Goal: Transaction & Acquisition: Purchase product/service

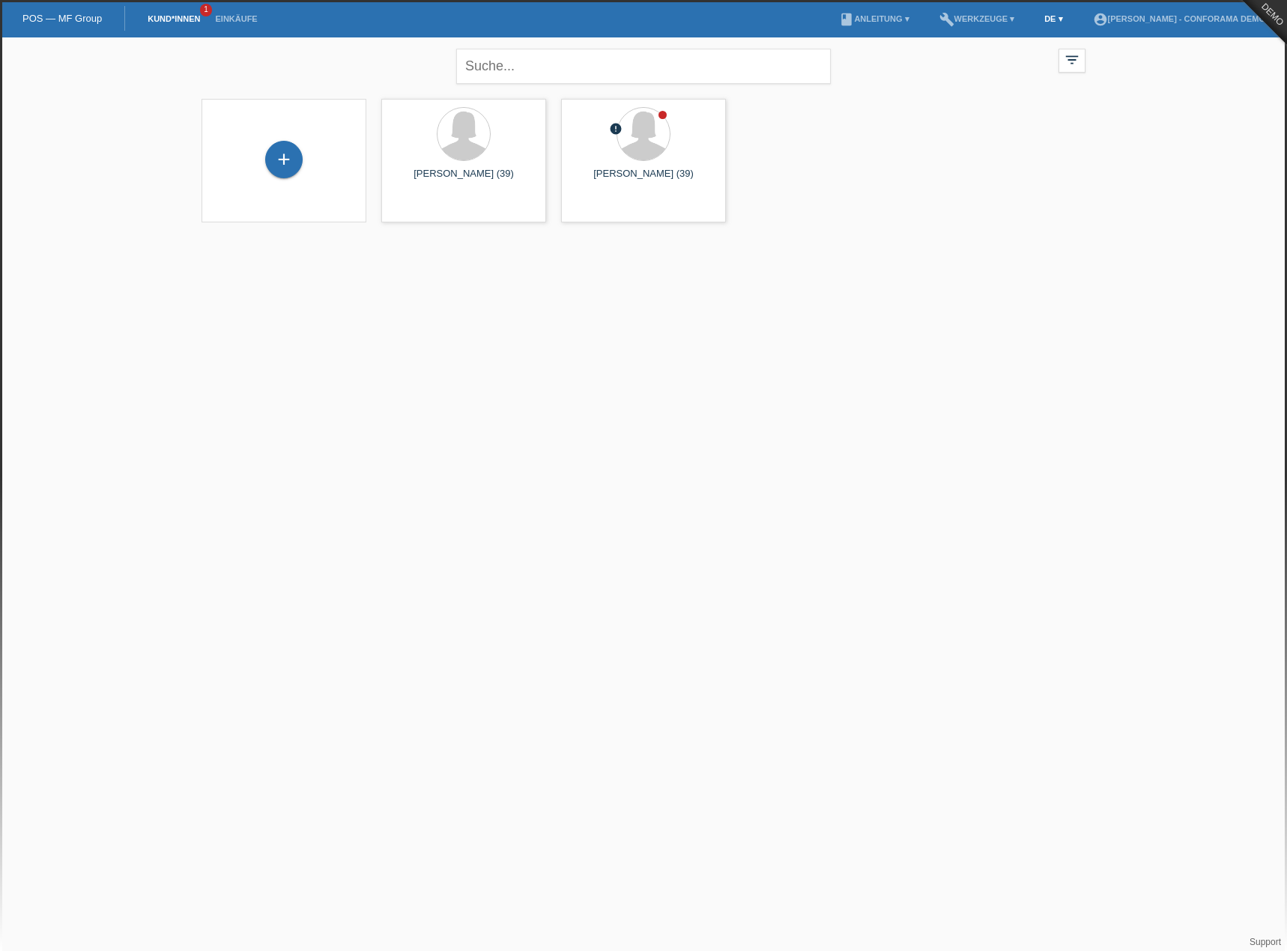
click at [1055, 16] on link "DE ▾" at bounding box center [1052, 18] width 33 height 9
click at [1024, 60] on span "Français" at bounding box center [1019, 56] width 42 height 18
drag, startPoint x: 873, startPoint y: 215, endPoint x: 884, endPoint y: 210, distance: 12.1
click at [874, 215] on div "+ [PERSON_NAME] (39) launch Afficher" at bounding box center [643, 160] width 899 height 139
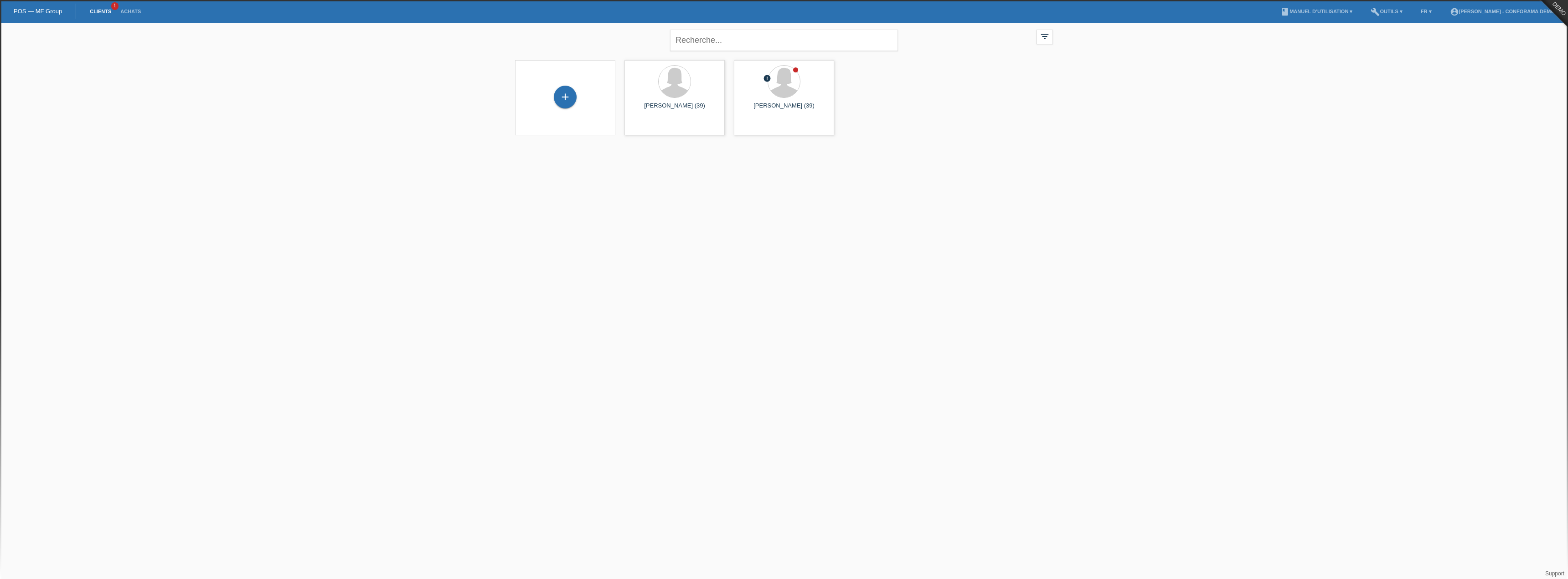
click at [488, 147] on html "POS — MF Group Clients 1 Achats menu account_circle Sonia Meraimi - Conforama D…" at bounding box center [784, 73] width 1568 height 147
click at [567, 88] on div "+" at bounding box center [565, 97] width 23 height 23
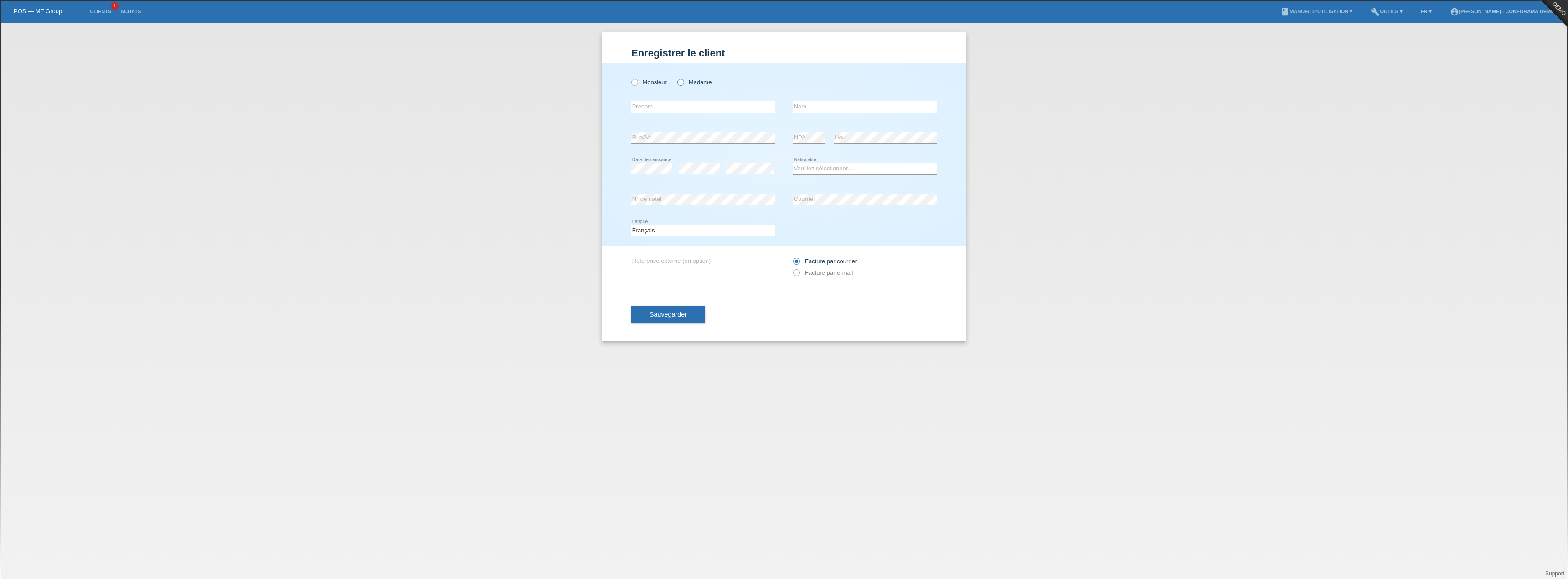
click at [695, 85] on label "Madame" at bounding box center [695, 82] width 34 height 7
click at [684, 85] on input "Madame" at bounding box center [681, 82] width 6 height 6
radio input "true"
click at [693, 105] on input "text" at bounding box center [703, 106] width 144 height 12
type input "[PERSON_NAME]"
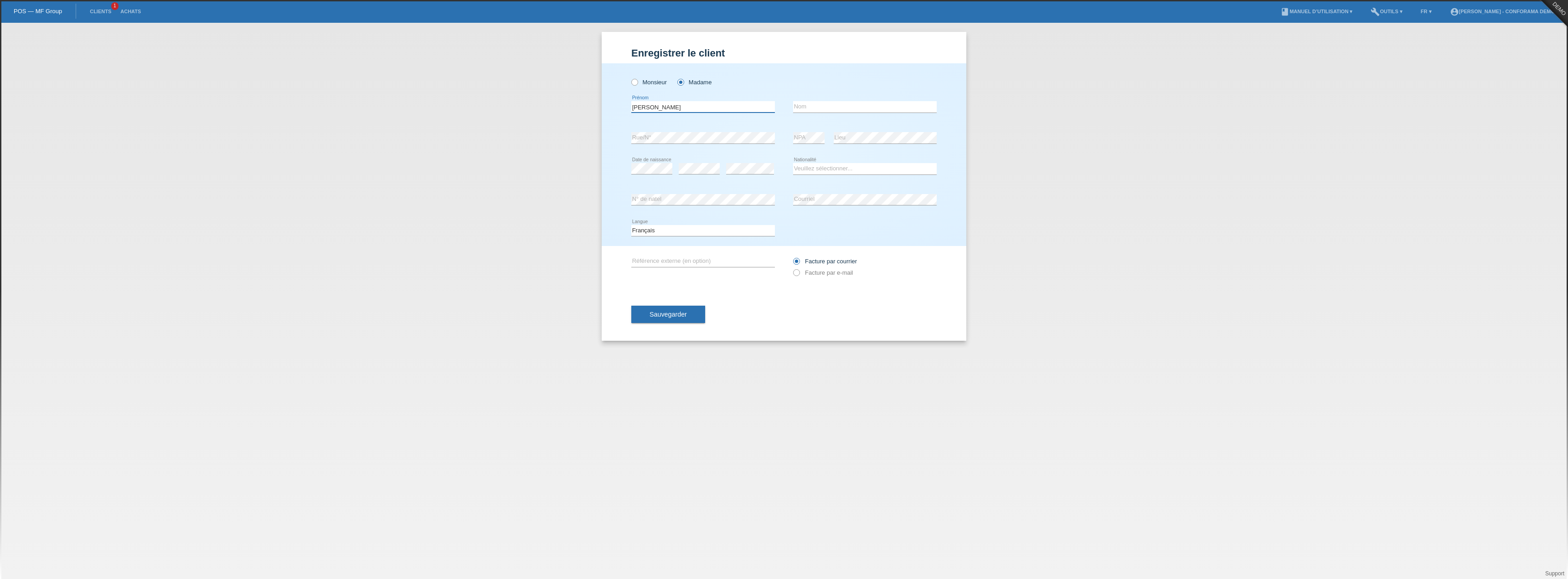
type input "meraimi"
click at [643, 175] on div "error Date de naissance" at bounding box center [651, 168] width 41 height 31
click at [750, 189] on div "error N° de natel" at bounding box center [703, 199] width 144 height 31
click at [817, 170] on select "Veuillez sélectionner... Suisse Allemagne Autriche Liechtenstein ------------ A…" at bounding box center [865, 168] width 144 height 11
select select "KY"
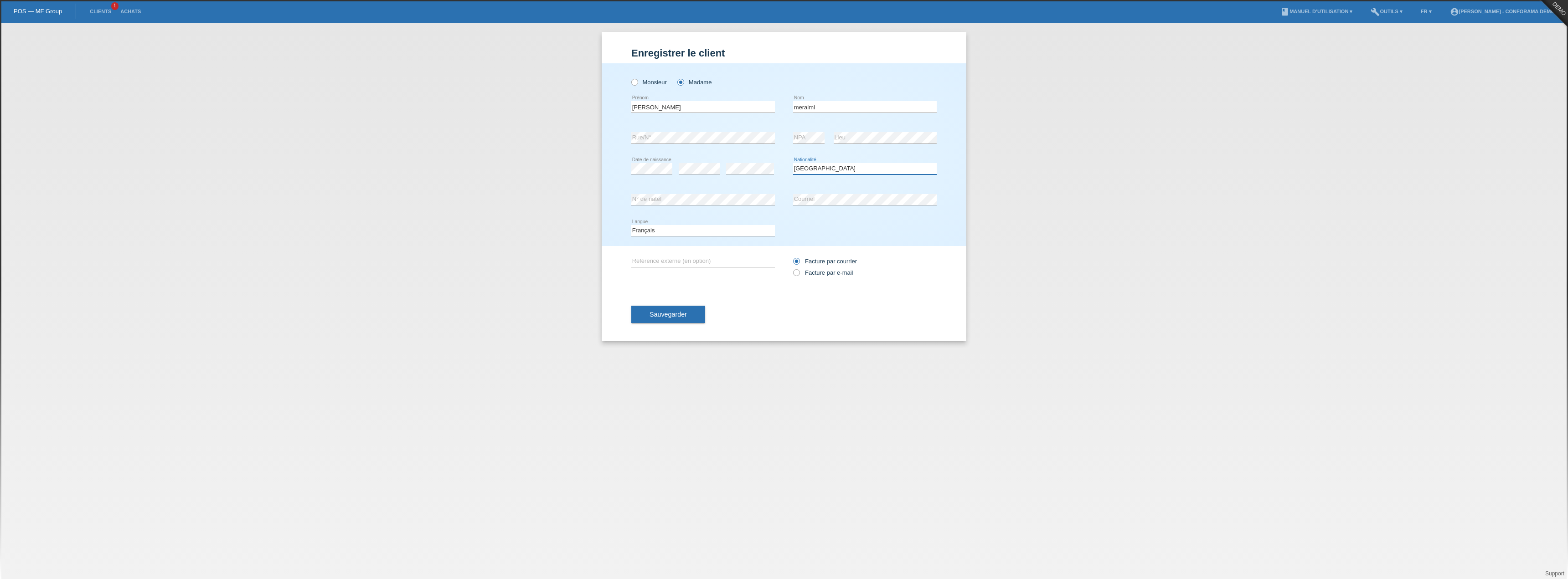
click at [793, 163] on select "Veuillez sélectionner... Suisse Allemagne Autriche Liechtenstein ------------ A…" at bounding box center [865, 168] width 144 height 11
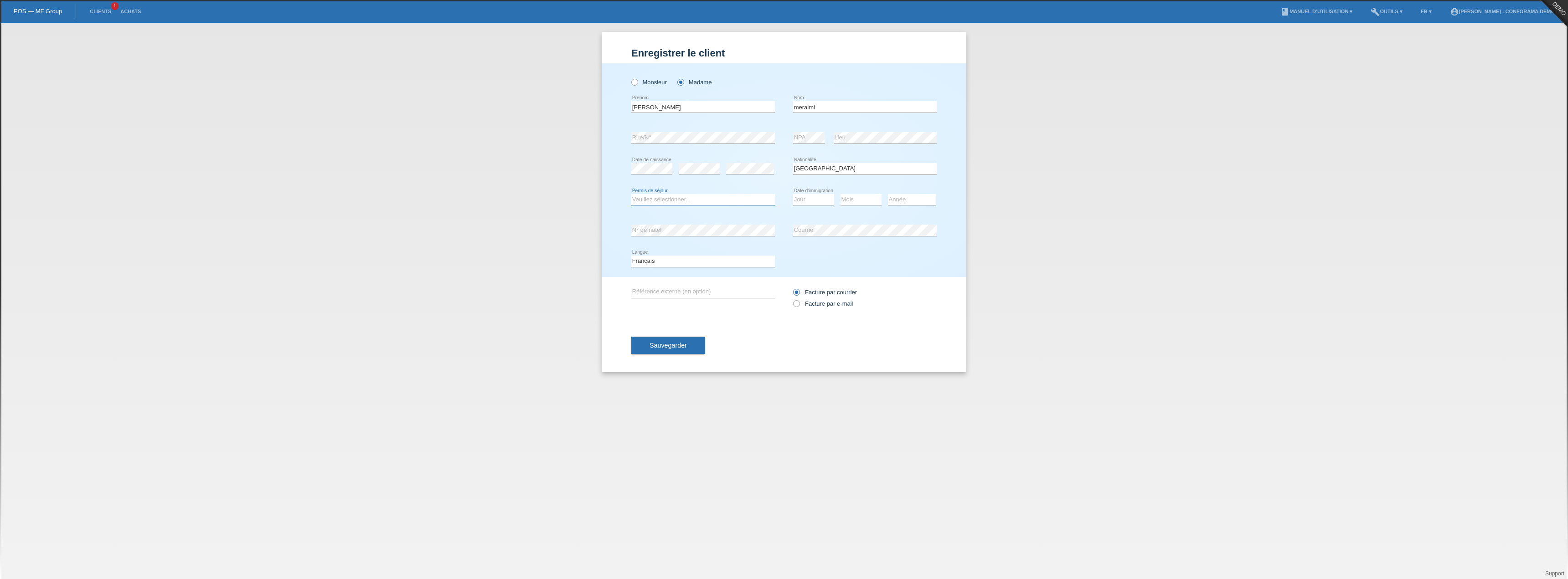
drag, startPoint x: 755, startPoint y: 199, endPoint x: 752, endPoint y: 204, distance: 5.8
click at [755, 199] on select "Veuillez sélectionner... C B B - Statut de réfugié Autre" at bounding box center [703, 199] width 144 height 11
select select "B"
click at [631, 194] on select "Veuillez sélectionner... C B B - Statut de réfugié Autre" at bounding box center [703, 199] width 144 height 11
click at [821, 196] on select "Jour 01 02 03 04 05 06 07 08 09 10 11" at bounding box center [813, 199] width 41 height 11
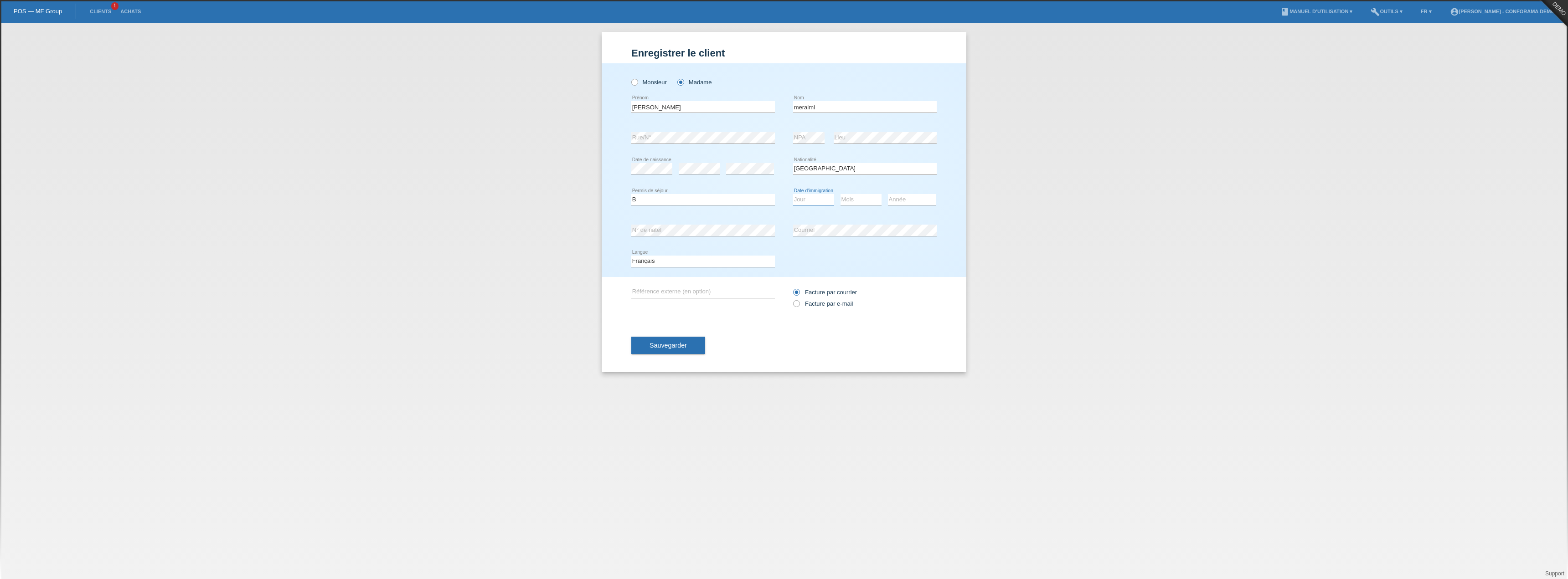
select select "08"
click at [793, 194] on select "Jour 01 02 03 04 05 06 07 08 09 10 11" at bounding box center [813, 199] width 41 height 11
click at [852, 198] on select "Mois 01 02 03 04 05 06 07 08 09 10 11" at bounding box center [861, 199] width 41 height 11
select select "09"
click at [841, 194] on select "Mois 01 02 03 04 05 06 07 08 09 10 11" at bounding box center [861, 199] width 41 height 11
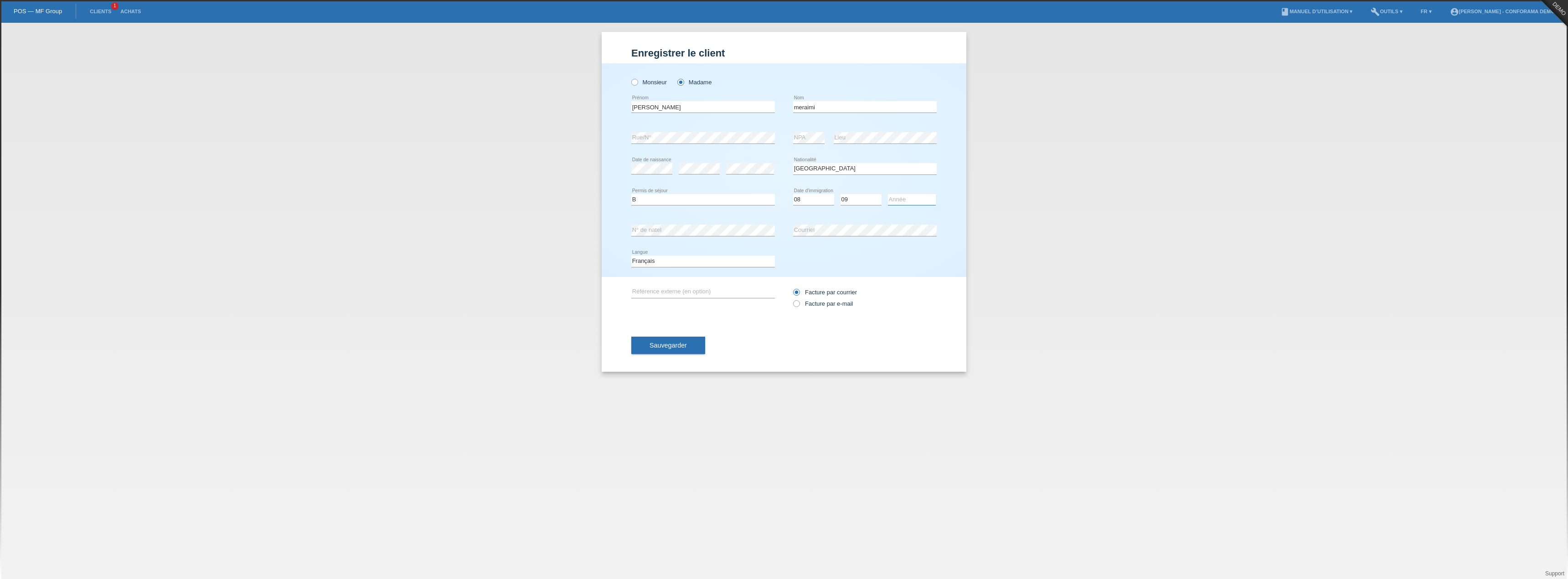
click at [903, 199] on select "Année 2025 2024 2023 2022 2021 2020 2019 2018 2017 2016 2015 2014 2013 2012 201…" at bounding box center [912, 199] width 48 height 11
select select "1967"
click at [888, 194] on select "Année 2025 2024 2023 2022 2021 2020 2019 2018 2017 2016 2015 2014 2013 2012 201…" at bounding box center [912, 199] width 48 height 11
click at [709, 294] on input "text" at bounding box center [703, 292] width 144 height 12
click at [825, 334] on div "Sauvegarder" at bounding box center [784, 345] width 306 height 53
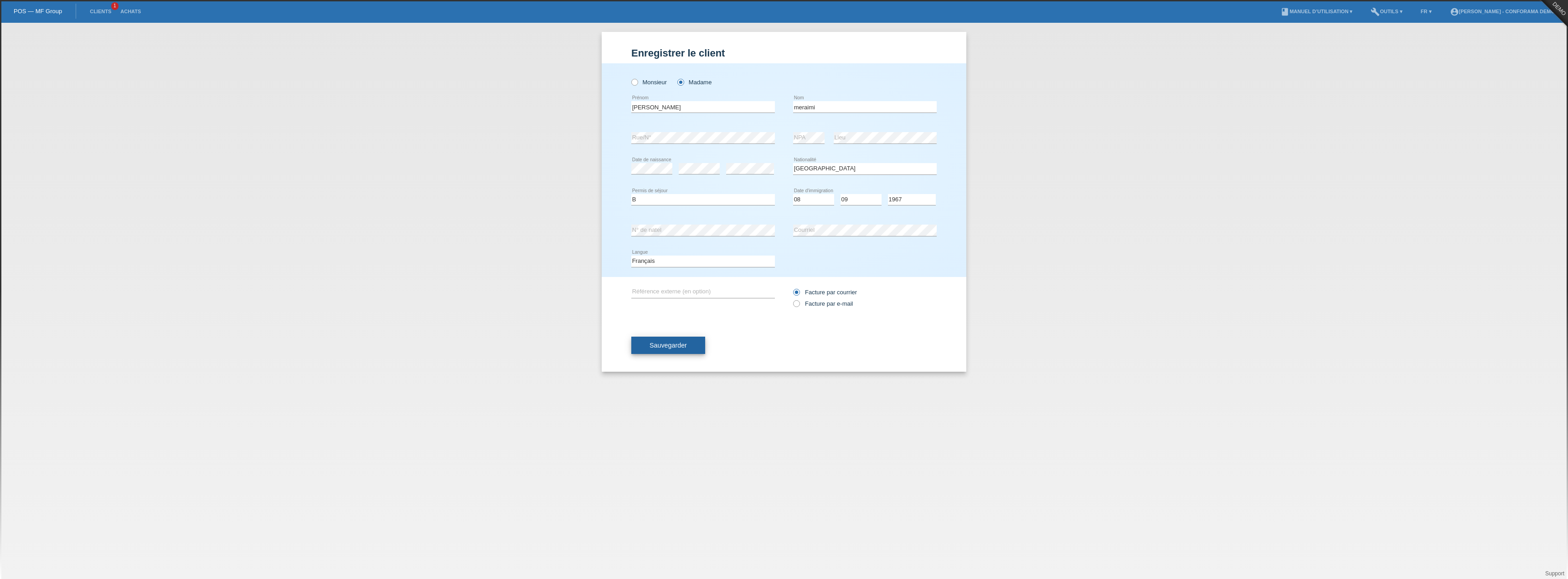
click at [696, 344] on button "Sauvegarder" at bounding box center [668, 345] width 74 height 17
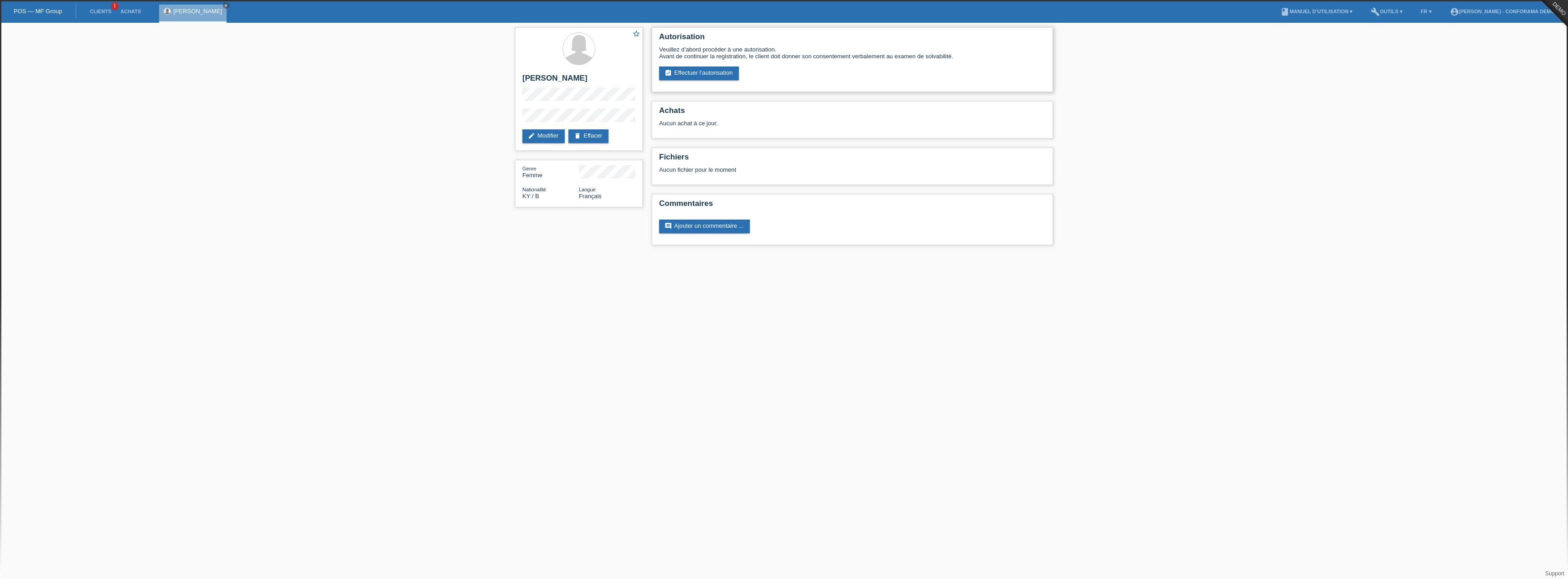
drag, startPoint x: 701, startPoint y: 55, endPoint x: 953, endPoint y: 55, distance: 252.0
click at [953, 55] on div "Veuillez d’abord procéder à une autorisation. Avant de continuer la registratio…" at bounding box center [852, 53] width 387 height 13
click at [677, 74] on link "assignment_turned_in Effectuer l’autorisation" at bounding box center [699, 73] width 80 height 13
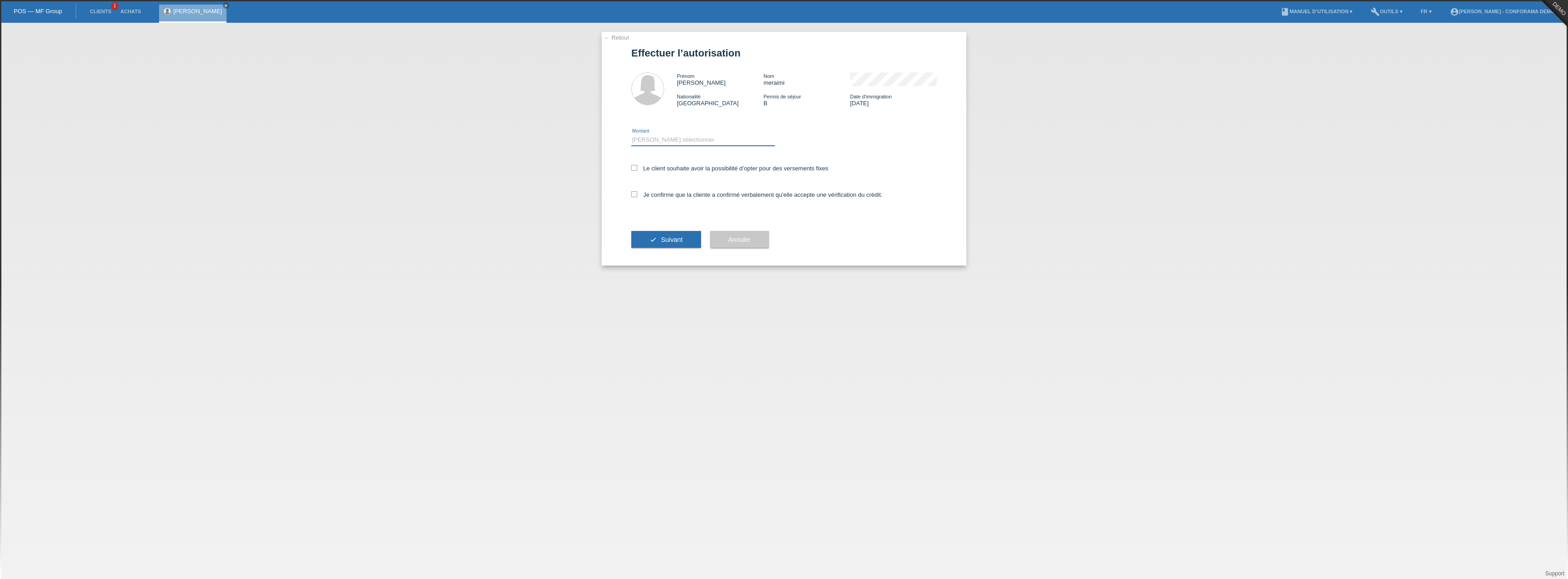
click at [687, 137] on select "Veuillez sélectionner CHF 1.00 - CHF 499.00 CHF 500.00 - CHF 1'999.00 CHF 2'000…" at bounding box center [703, 140] width 144 height 11
select select "3"
click at [631, 134] on select "Veuillez sélectionner CHF 1.00 - CHF 499.00 CHF 500.00 - CHF 1'999.00 CHF 2'000…" at bounding box center [703, 140] width 144 height 11
click at [867, 173] on div "Le client souhaite avoir la possibilité d’opter pour des versements fixes" at bounding box center [784, 168] width 306 height 26
click at [632, 169] on icon at bounding box center [634, 168] width 6 height 6
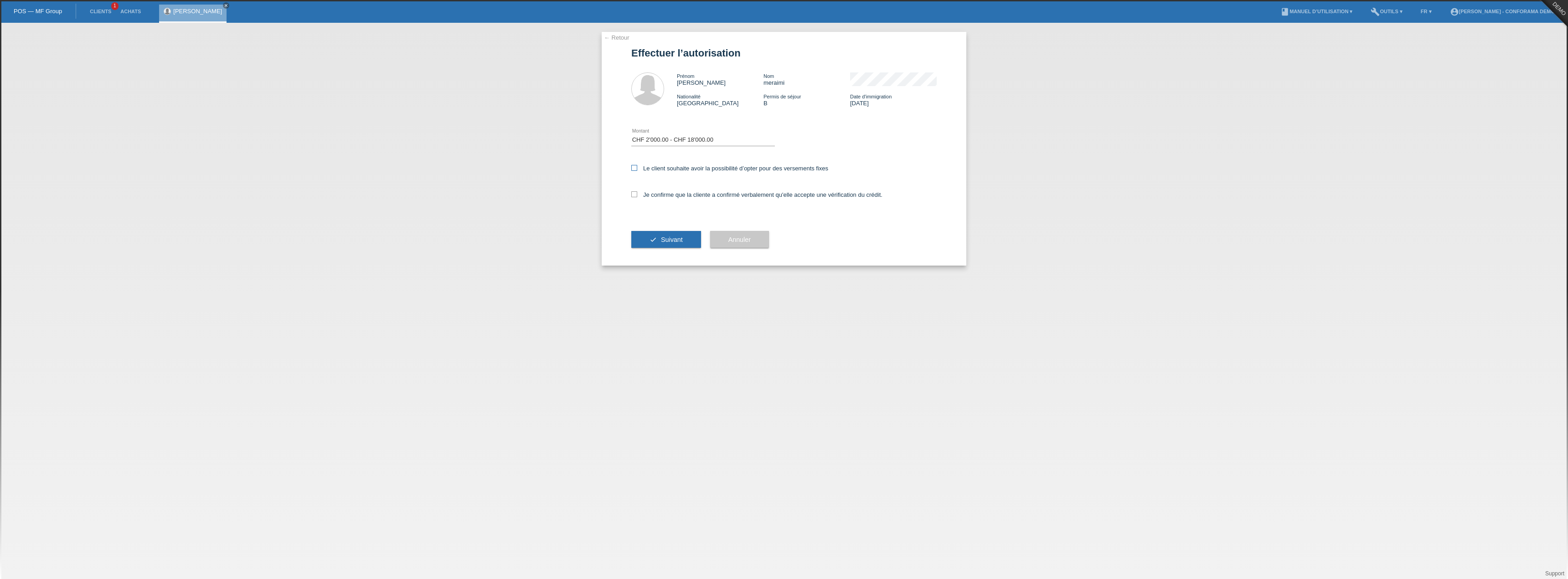
click at [632, 169] on input "Le client souhaite avoir la possibilité d’opter pour des versements fixes" at bounding box center [634, 168] width 6 height 6
checkbox input "true"
click at [631, 192] on icon at bounding box center [634, 195] width 6 height 6
click at [631, 192] on input "Je confirme que la cliente a confirmé verbalement qu'elle accepte une vérificat…" at bounding box center [634, 195] width 6 height 6
checkbox input "true"
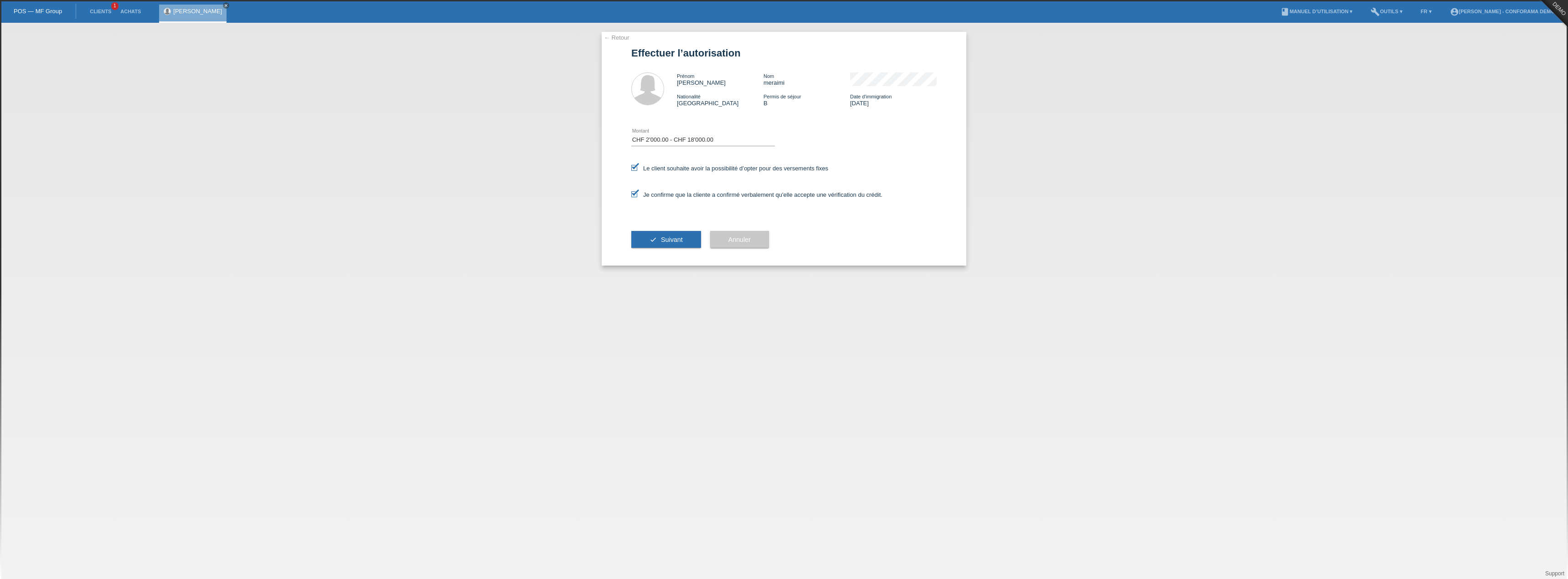
click at [635, 170] on icon at bounding box center [634, 168] width 6 height 6
click at [635, 170] on input "Le client souhaite avoir la possibilité d’opter pour des versements fixes" at bounding box center [634, 168] width 6 height 6
click at [747, 171] on label "Le client souhaite avoir la possibilité d’opter pour des versements fixes" at bounding box center [729, 168] width 197 height 7
click at [637, 171] on input "Le client souhaite avoir la possibilité d’opter pour des versements fixes" at bounding box center [634, 168] width 6 height 6
checkbox input "true"
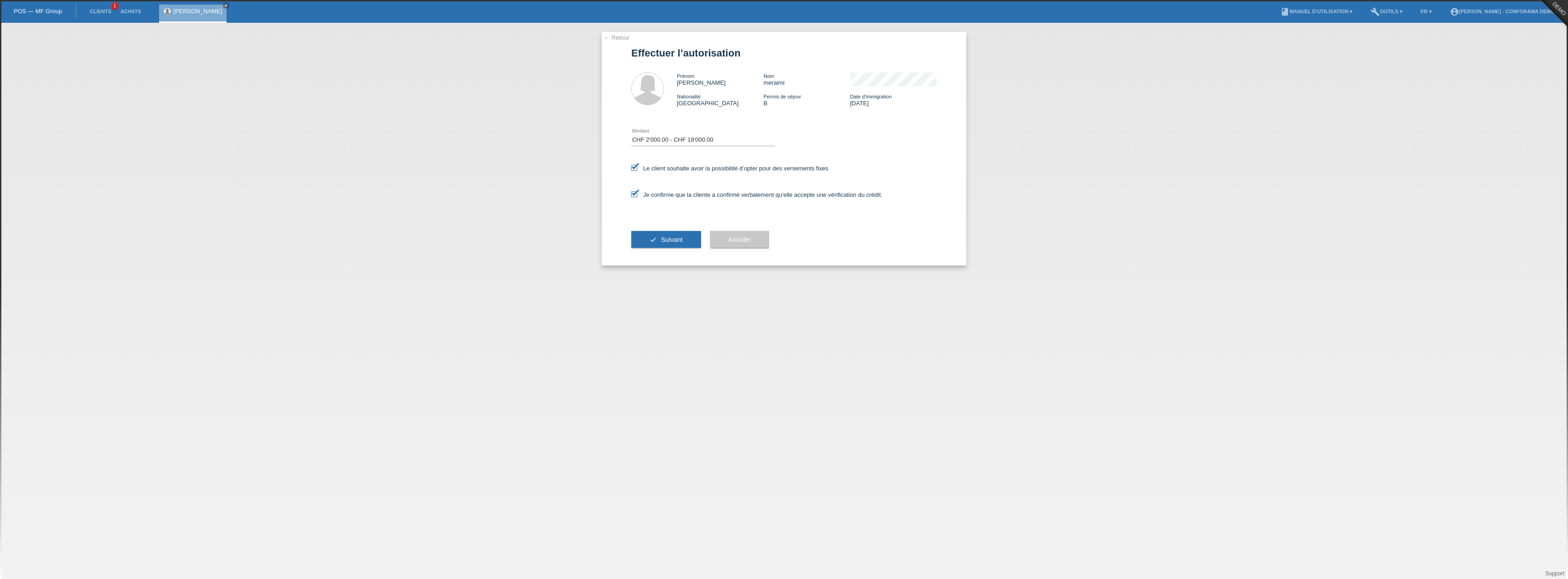
click at [633, 196] on icon at bounding box center [634, 195] width 6 height 6
click at [633, 196] on input "Je confirme que la cliente a confirmé verbalement qu'elle accepte une vérificat…" at bounding box center [634, 195] width 6 height 6
click at [660, 235] on button "check Suivant" at bounding box center [666, 240] width 70 height 17
click at [660, 235] on button "check Suivant" at bounding box center [666, 240] width 70 height 17
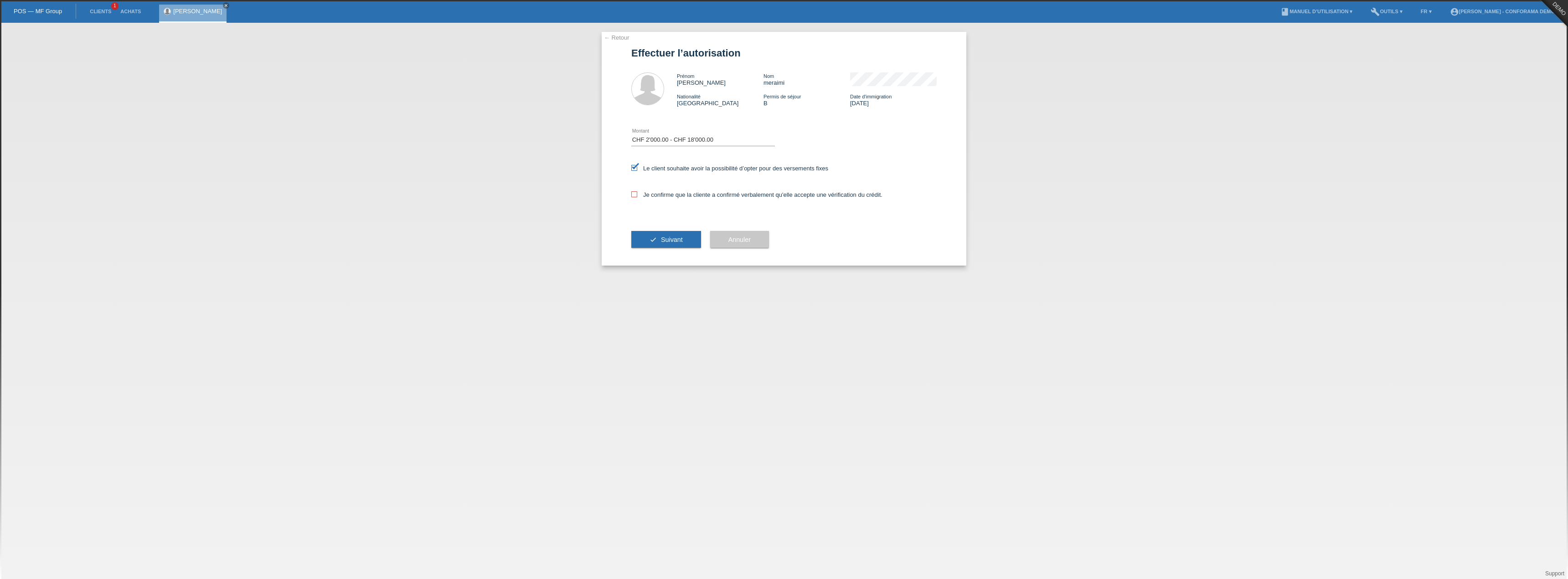
click at [638, 190] on div "Je confirme que la cliente a confirmé verbalement qu'elle accepte une vérificat…" at bounding box center [784, 198] width 306 height 31
click at [635, 196] on icon at bounding box center [634, 195] width 6 height 6
click at [635, 196] on input "Je confirme que la cliente a confirmé verbalement qu'elle accepte une vérificat…" at bounding box center [634, 195] width 6 height 6
checkbox input "true"
click at [928, 226] on div "check Suivant Annuler" at bounding box center [784, 239] width 306 height 53
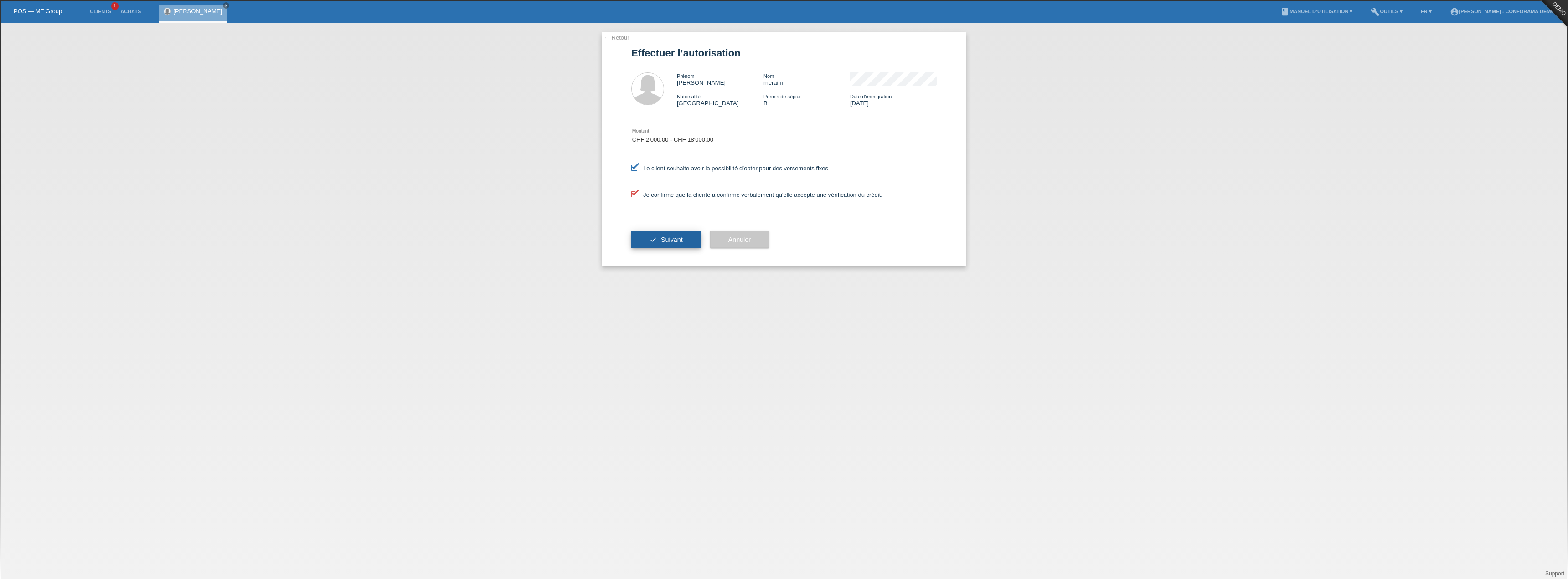
click at [663, 239] on span "Suivant" at bounding box center [672, 240] width 22 height 7
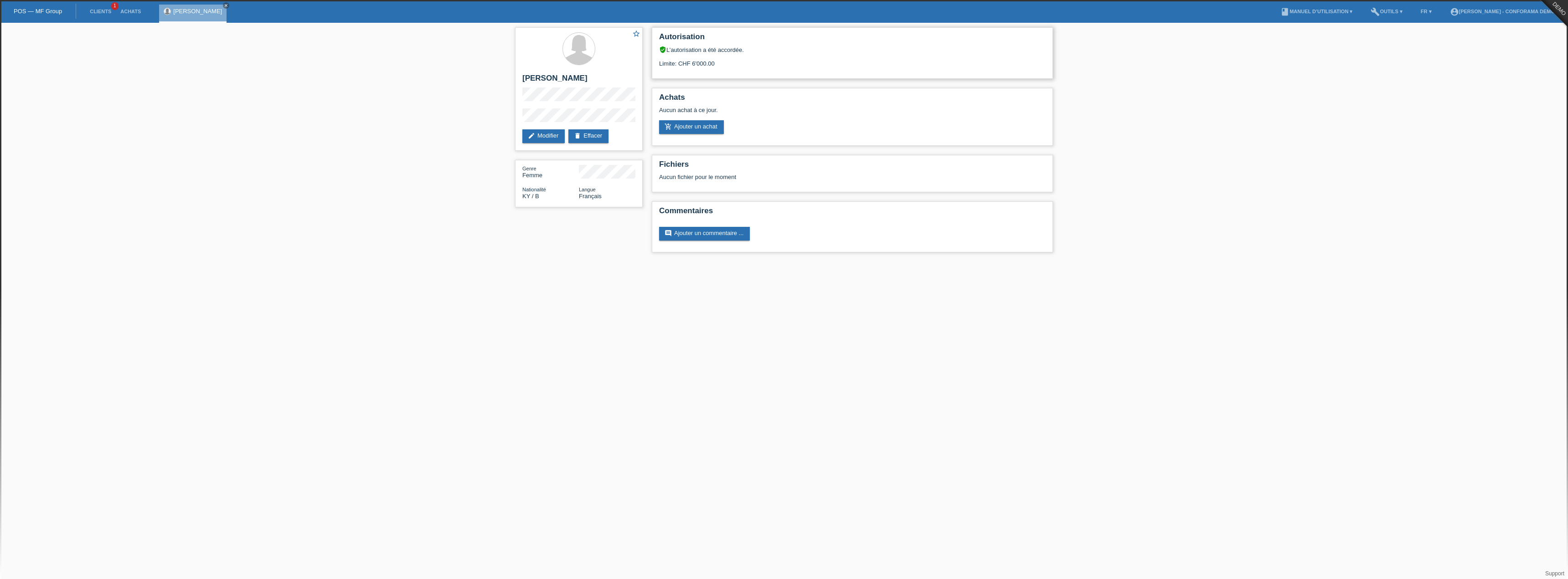
drag, startPoint x: 750, startPoint y: 46, endPoint x: 653, endPoint y: 49, distance: 97.0
click at [653, 49] on div "Autorisation verified_user L’autorisation a été accordée. Limite: CHF 6'000.00" at bounding box center [852, 53] width 401 height 52
click at [749, 51] on div "verified_user L’autorisation a été accordée." at bounding box center [852, 50] width 387 height 7
click at [705, 66] on div "Limite: CHF 6'000.00" at bounding box center [852, 60] width 387 height 13
drag, startPoint x: 719, startPoint y: 66, endPoint x: 656, endPoint y: 61, distance: 63.2
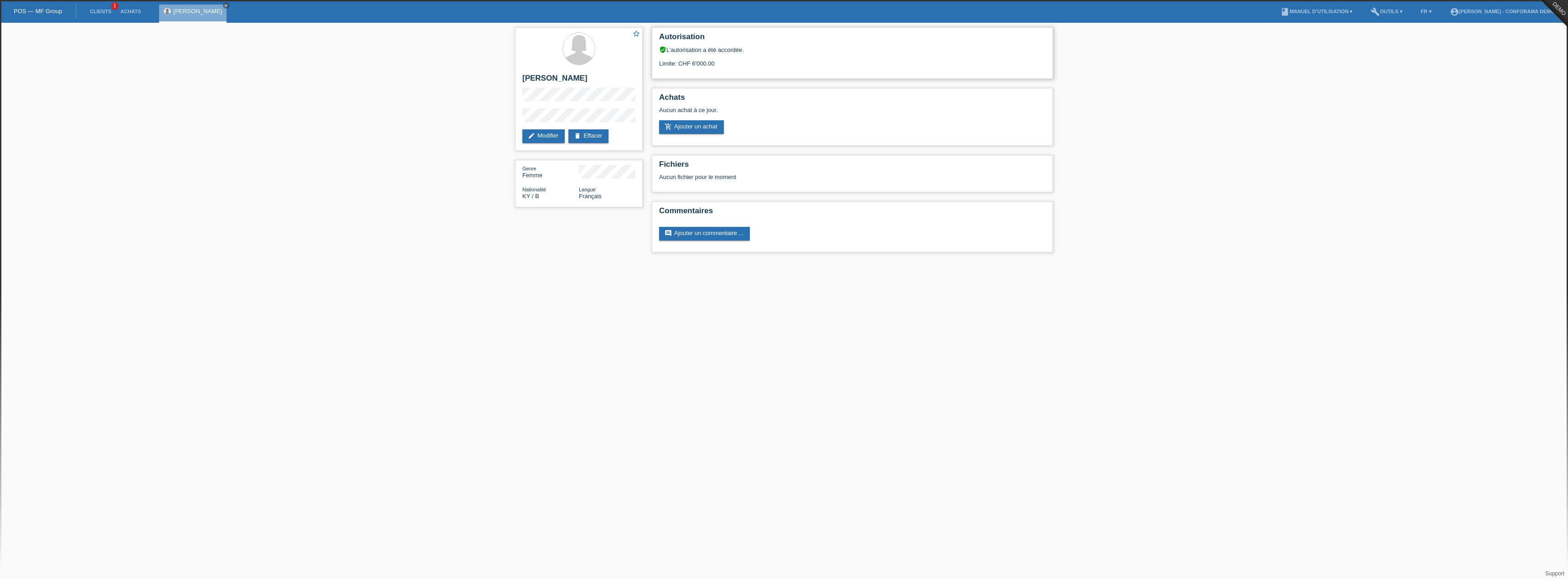
click at [656, 61] on div "Autorisation verified_user L’autorisation a été accordée. Limite: CHF 6'000.00" at bounding box center [852, 53] width 401 height 52
drag, startPoint x: 684, startPoint y: 52, endPoint x: 790, endPoint y: 52, distance: 106.0
click at [790, 52] on div "verified_user L’autorisation a été accordée." at bounding box center [852, 50] width 387 height 7
click at [694, 133] on link "add_shopping_cart Ajouter un achat" at bounding box center [691, 127] width 65 height 13
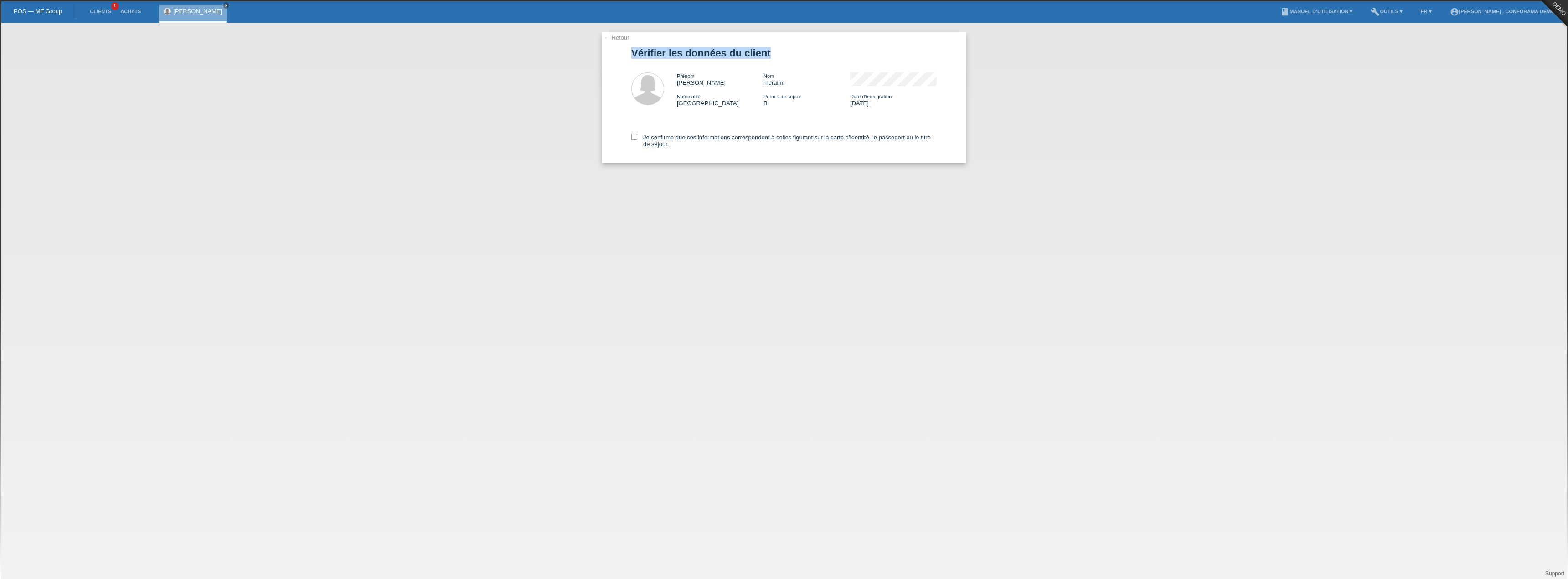
drag, startPoint x: 612, startPoint y: 54, endPoint x: 769, endPoint y: 54, distance: 157.0
click at [769, 54] on div "← Retour Vérifier les données du client Prénom sonia Nom meraimi [GEOGRAPHIC_DA…" at bounding box center [783, 97] width 365 height 131
click at [634, 134] on icon at bounding box center [634, 137] width 6 height 6
click at [634, 134] on input "Je confirme que ces informations correspondent à celles figurant sur la carte d…" at bounding box center [634, 137] width 6 height 6
checkbox input "true"
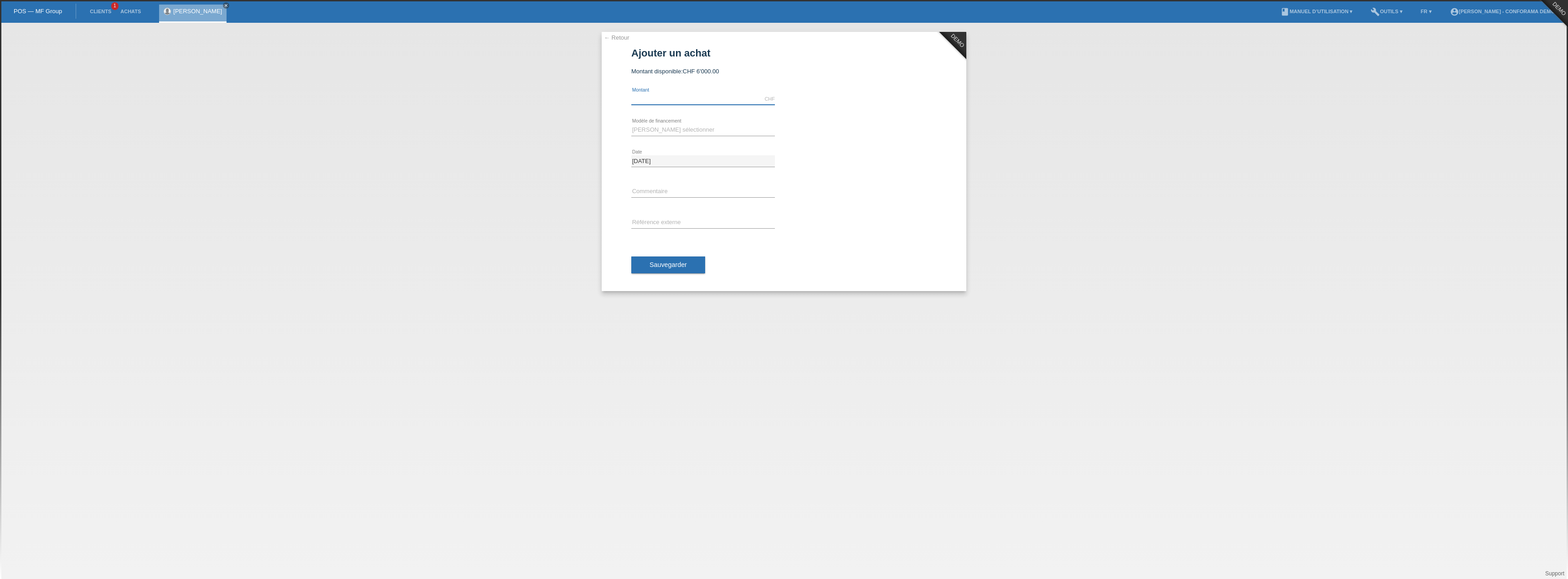
click at [660, 95] on input "text" at bounding box center [703, 99] width 144 height 12
type input "5000.00"
click at [706, 131] on select "[PERSON_NAME] sélectionner Achat sur facture avec paiement partiel Taux fixes" at bounding box center [703, 130] width 144 height 11
select select "212"
click at [631, 124] on select "[PERSON_NAME] sélectionner Achat sur facture avec paiement partiel Taux fixes" at bounding box center [703, 130] width 144 height 11
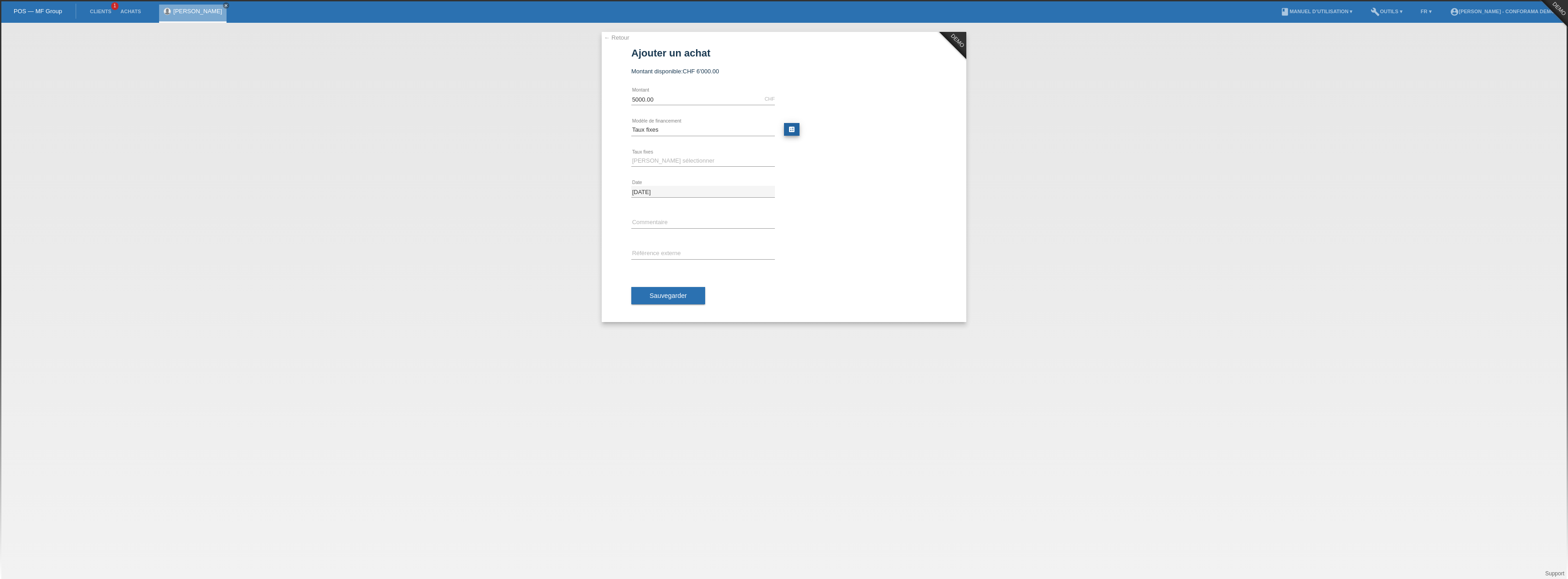
click at [791, 128] on link "calculate" at bounding box center [791, 129] width 15 height 13
type input "5000.00"
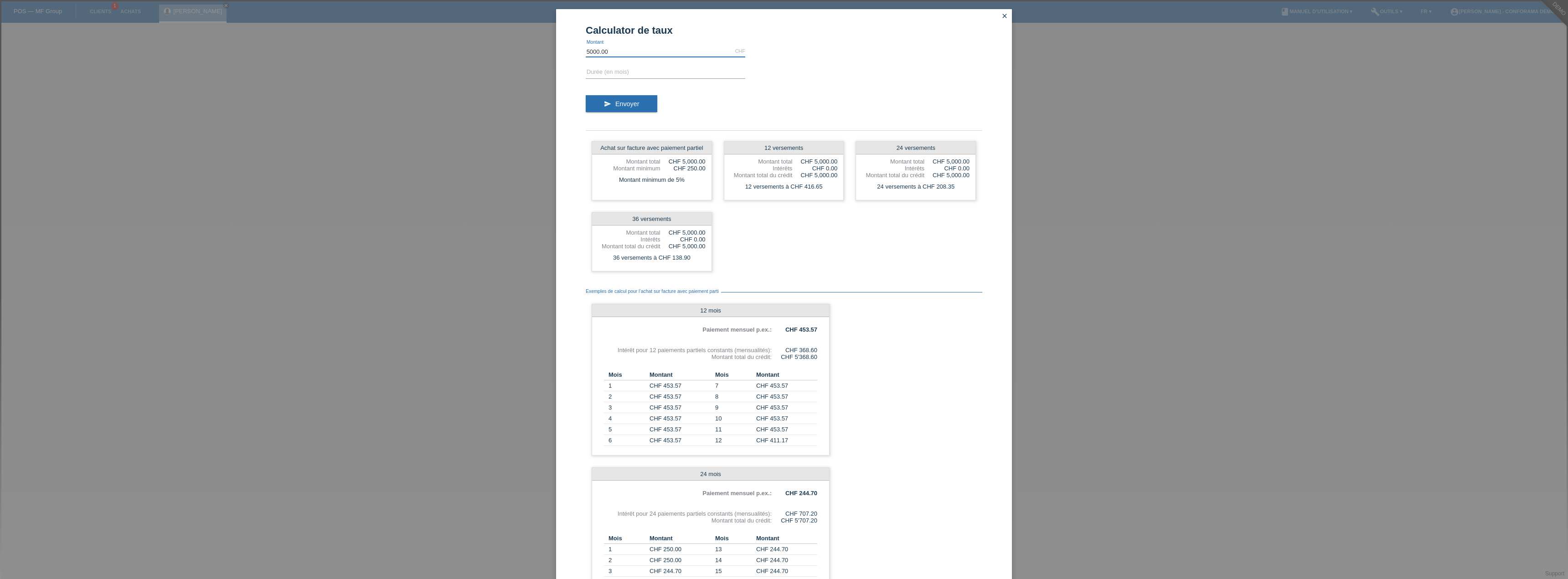
drag, startPoint x: 612, startPoint y: 52, endPoint x: 569, endPoint y: 44, distance: 43.7
click at [569, 44] on div "Calculator de taux 5000.00 CHF error Montant error Durée (en mois) send Envoyer…" at bounding box center [784, 354] width 456 height 690
click at [600, 69] on input "text" at bounding box center [665, 72] width 159 height 12
type input "12"
click at [618, 106] on span "Envoyer" at bounding box center [627, 104] width 24 height 7
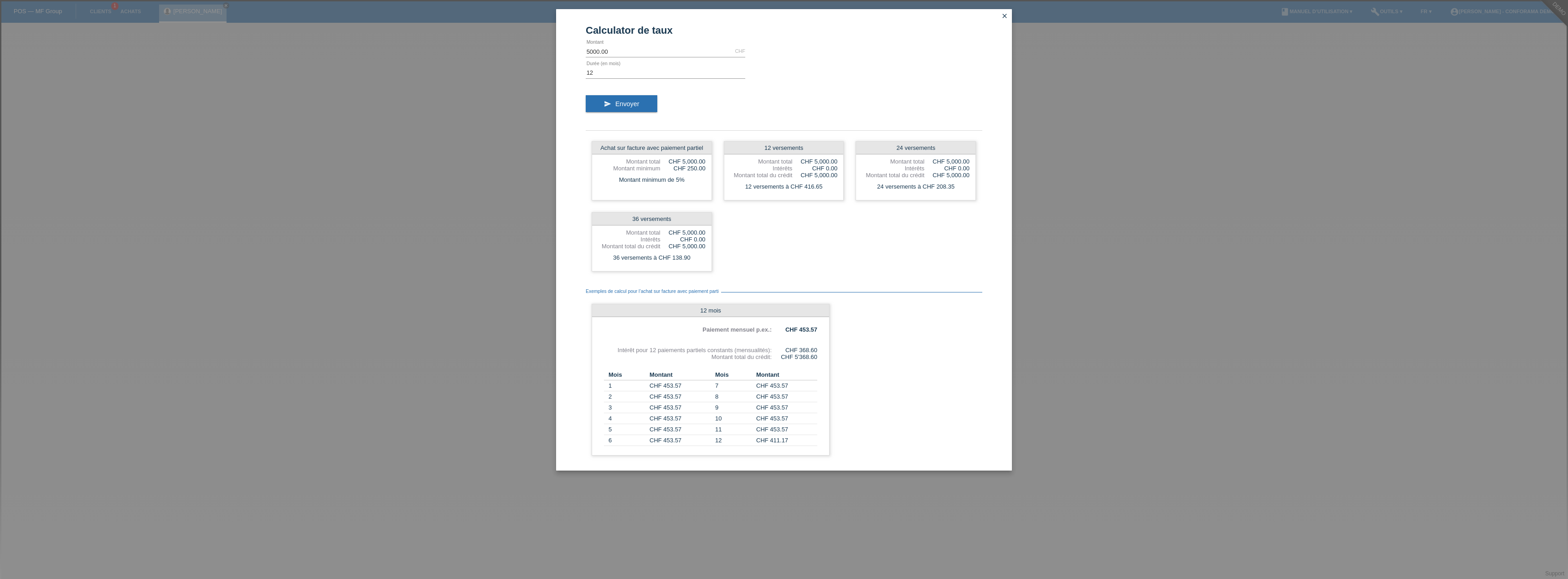
drag, startPoint x: 806, startPoint y: 145, endPoint x: 758, endPoint y: 139, distance: 48.4
click at [758, 139] on div "Achat sur facture avec paiement partiel Montant total CHF 5,000.00 Montant mini…" at bounding box center [783, 206] width 396 height 142
drag, startPoint x: 805, startPoint y: 186, endPoint x: 825, endPoint y: 187, distance: 20.0
click at [825, 187] on div "12 versements à CHF 416.65" at bounding box center [784, 186] width 119 height 12
drag, startPoint x: 967, startPoint y: 188, endPoint x: 959, endPoint y: 172, distance: 17.9
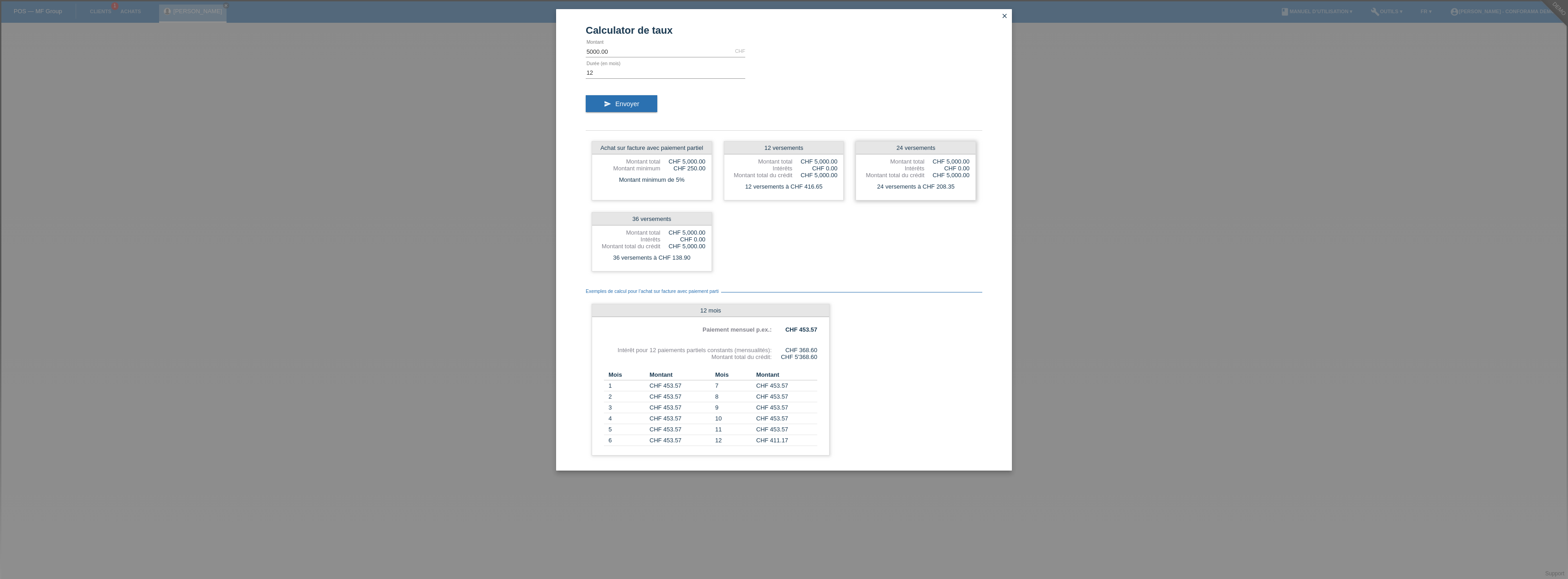
click at [961, 185] on div "24 versements à CHF 208.35" at bounding box center [915, 186] width 119 height 12
drag, startPoint x: 686, startPoint y: 330, endPoint x: 830, endPoint y: 329, distance: 144.0
click at [830, 329] on div "Exemples de calcul pour l’achat sur facture avec paiement parti 12 mois Paiemen…" at bounding box center [783, 369] width 396 height 184
click at [814, 349] on div "CHF 368.60" at bounding box center [794, 350] width 46 height 7
drag, startPoint x: 786, startPoint y: 345, endPoint x: 825, endPoint y: 348, distance: 39.1
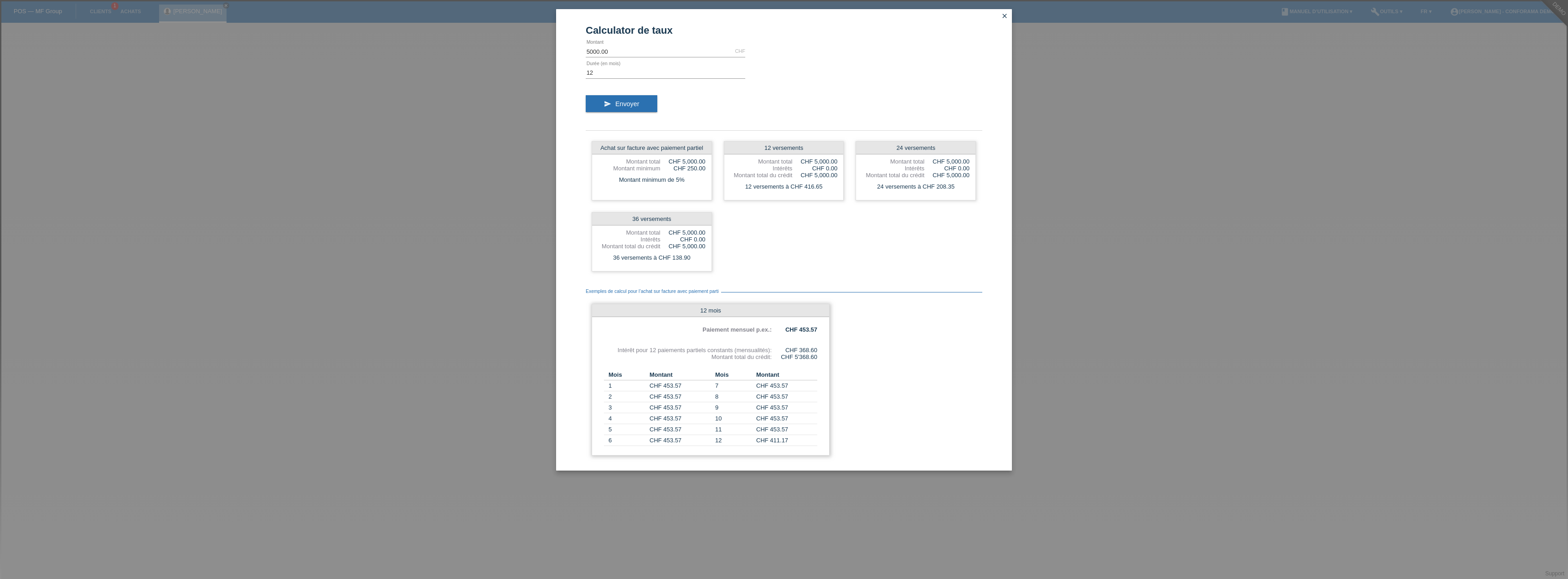
click at [825, 348] on div "12 mois Paiement mensuel p.ex.: CHF 453.57 Intérêt pour 12 paiements partiels c…" at bounding box center [710, 379] width 238 height 151
drag, startPoint x: 596, startPoint y: 150, endPoint x: 707, endPoint y: 142, distance: 111.3
click at [707, 142] on div "Achat sur facture avec paiement partiel" at bounding box center [652, 148] width 119 height 13
drag, startPoint x: 690, startPoint y: 182, endPoint x: 605, endPoint y: 179, distance: 85.1
click at [605, 179] on div "Montant minimum de 5%" at bounding box center [652, 179] width 119 height 12
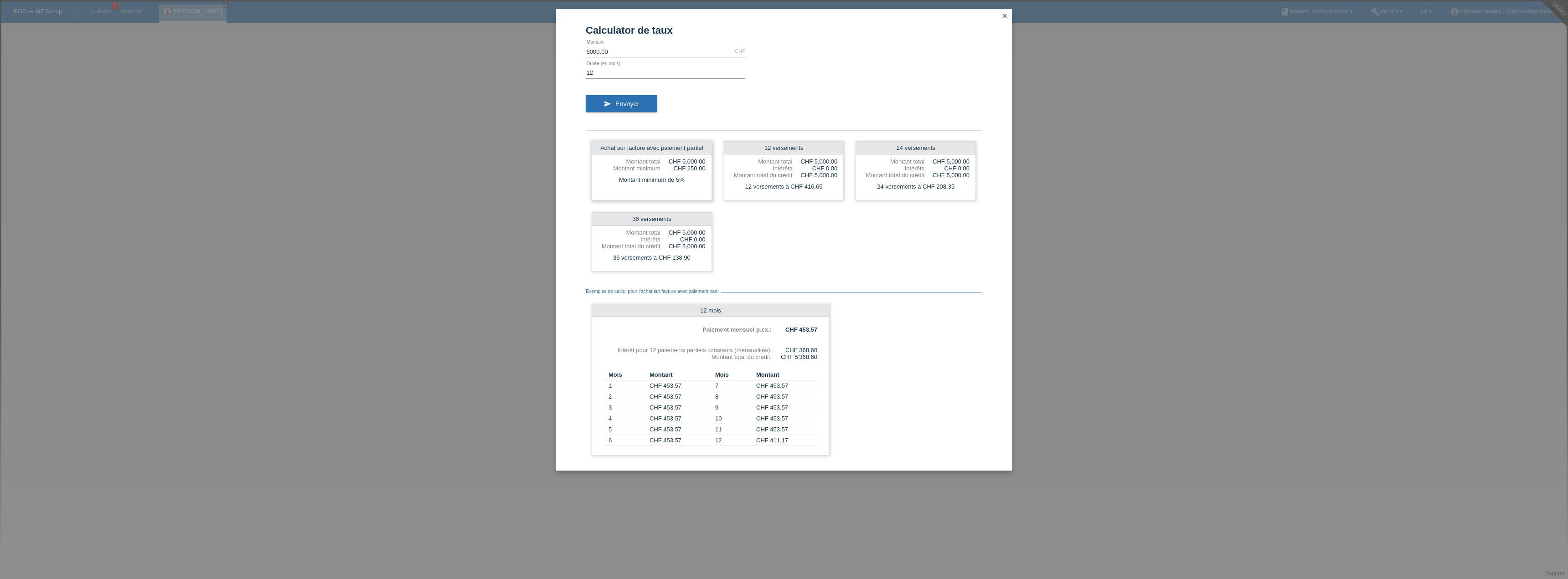
drag, startPoint x: 631, startPoint y: 166, endPoint x: 710, endPoint y: 170, distance: 79.1
click at [710, 170] on div "Achat sur facture avec paiement partiel Montant total CHF 5,000.00 Montant mini…" at bounding box center [652, 170] width 121 height 59
click at [707, 182] on div "Montant minimum de 5%" at bounding box center [652, 179] width 119 height 12
drag, startPoint x: 663, startPoint y: 161, endPoint x: 716, endPoint y: 164, distance: 53.1
click at [716, 164] on div "Achat sur facture avec paiement partiel Montant total CHF 5,000.00 Montant mini…" at bounding box center [783, 206] width 396 height 142
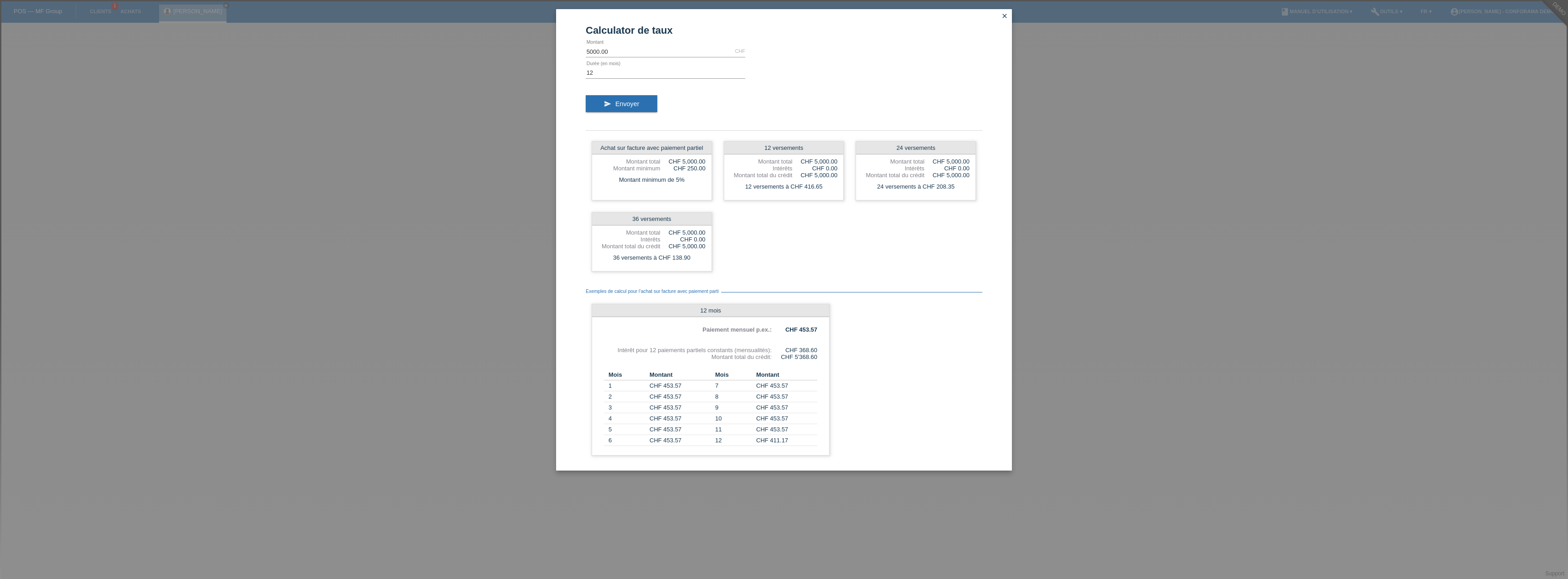
click at [808, 274] on div "Achat sur facture avec paiement partiel Montant total CHF 5,000.00 Montant mini…" at bounding box center [783, 206] width 396 height 142
click at [1007, 17] on icon "close" at bounding box center [1004, 16] width 7 height 7
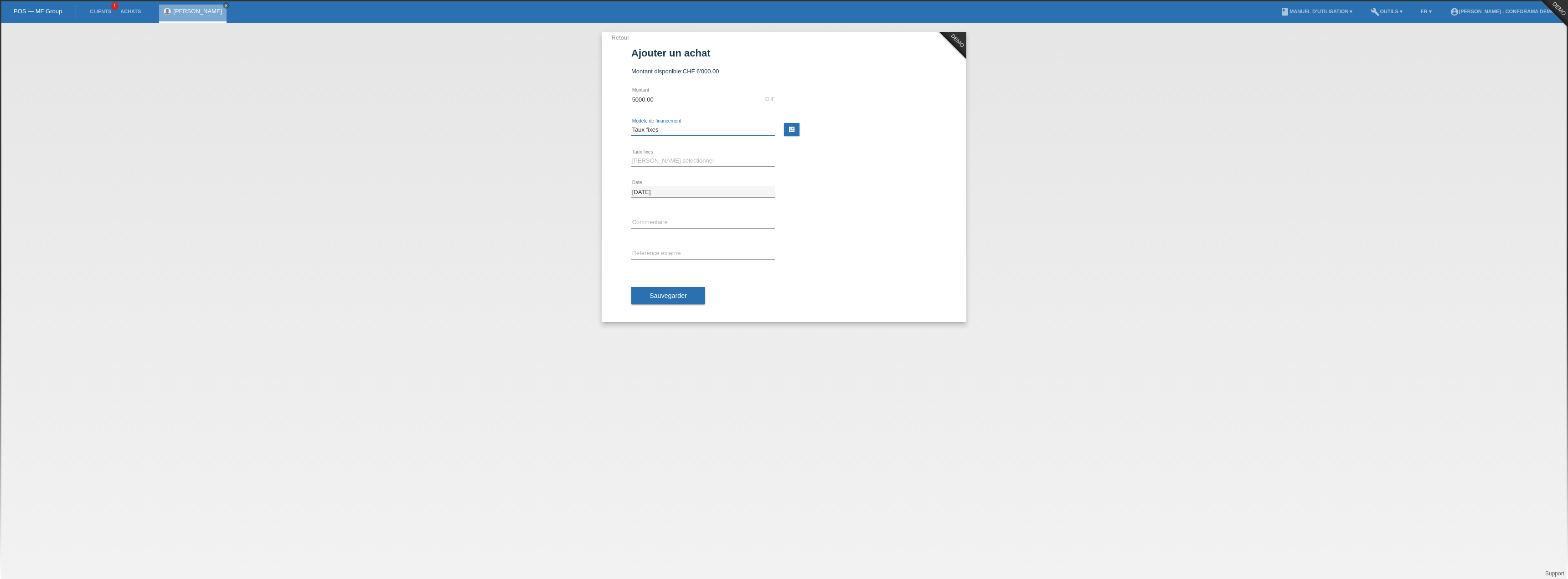
click at [701, 130] on select "Veuillez sélectionner Achat sur facture avec paiement partiel Taux fixes" at bounding box center [703, 130] width 144 height 11
select select "208"
click at [631, 124] on select "Veuillez sélectionner Achat sur facture avec paiement partiel Taux fixes" at bounding box center [703, 130] width 144 height 11
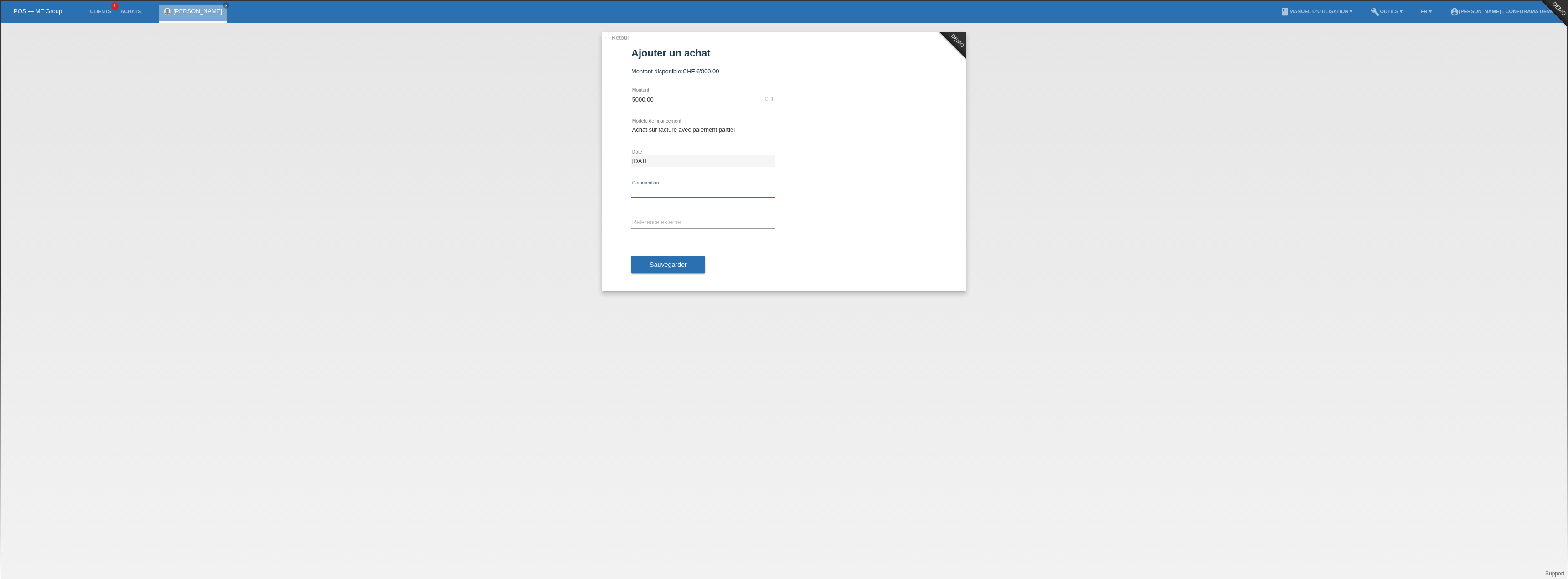
click at [681, 189] on input "text" at bounding box center [703, 192] width 144 height 12
click at [729, 188] on input "text" at bounding box center [703, 192] width 144 height 12
click at [732, 192] on input "text" at bounding box center [703, 192] width 144 height 12
drag, startPoint x: 653, startPoint y: 222, endPoint x: 671, endPoint y: 226, distance: 18.4
click at [653, 222] on input "text" at bounding box center [703, 223] width 144 height 12
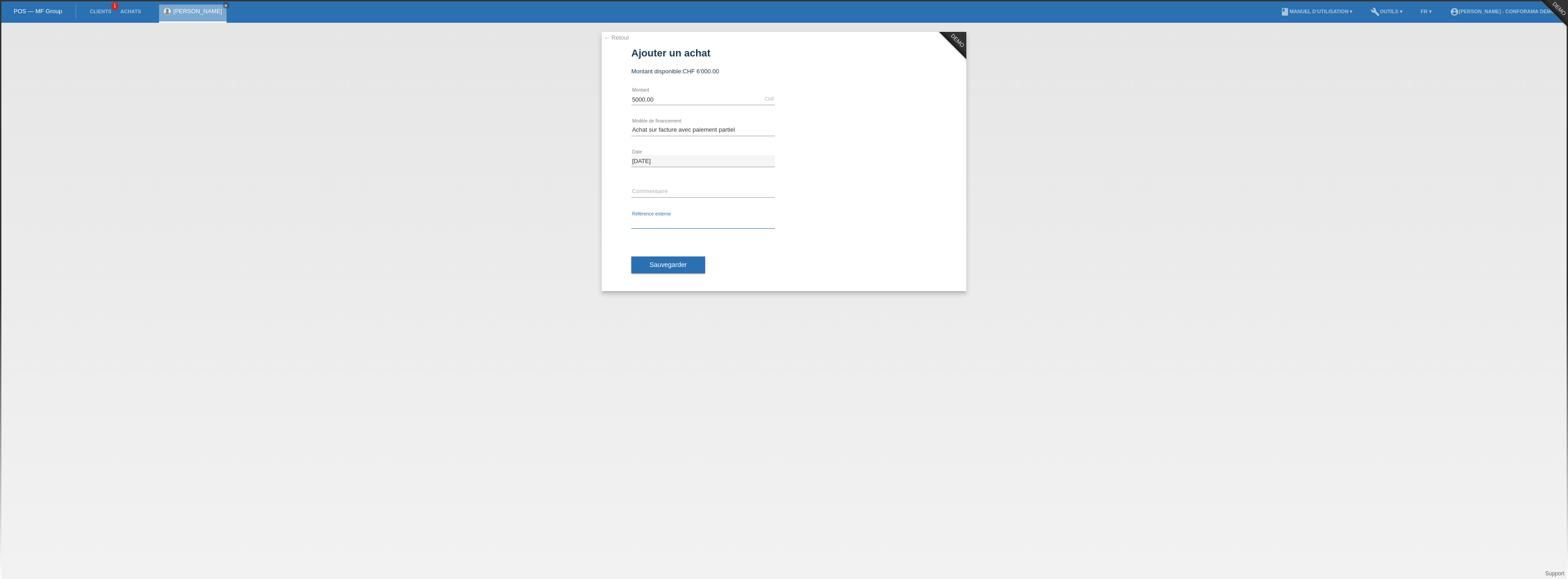
click at [646, 219] on input "text" at bounding box center [703, 223] width 144 height 12
click at [656, 220] on input "text" at bounding box center [703, 223] width 144 height 12
click at [653, 211] on div "error Référence externe" at bounding box center [703, 223] width 144 height 31
click at [654, 219] on input "text" at bounding box center [703, 223] width 144 height 12
click at [679, 216] on div "error Référence externe" at bounding box center [703, 223] width 144 height 31
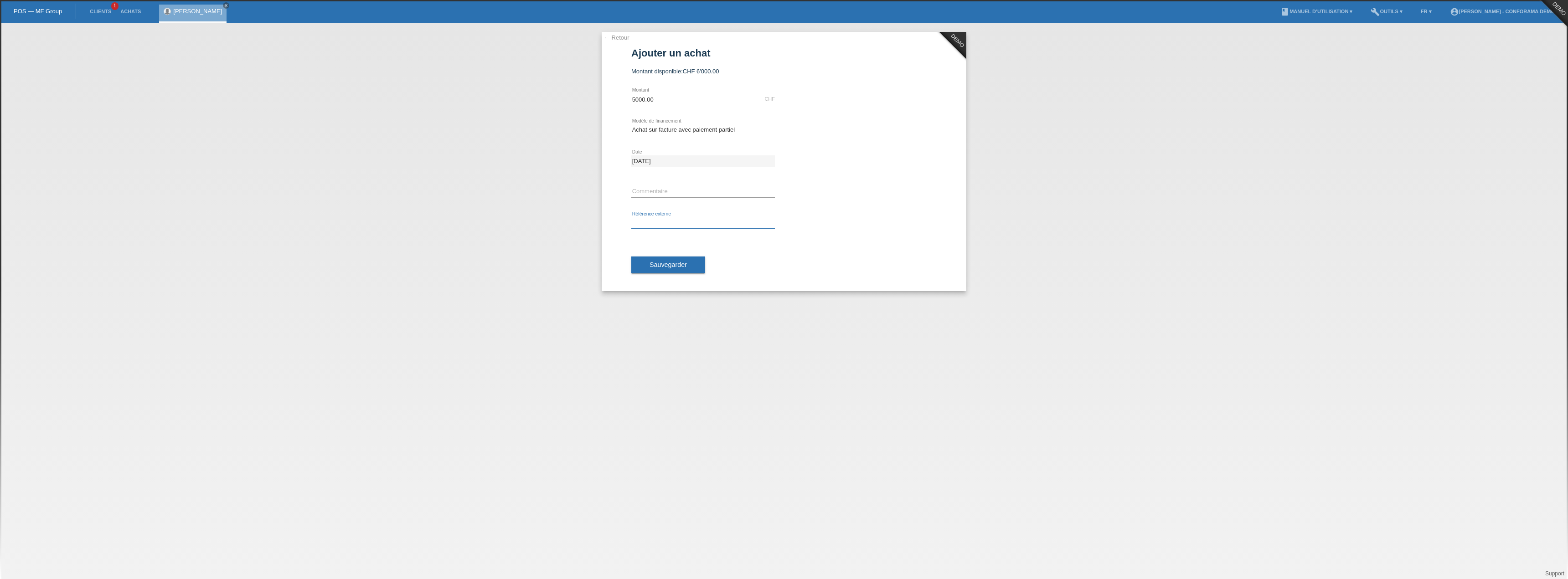
click at [674, 220] on input "text" at bounding box center [703, 223] width 144 height 12
type input "test"
click at [670, 189] on input "text" at bounding box center [703, 192] width 144 height 12
type input "test"
click at [679, 260] on button "Sauvegarder" at bounding box center [668, 265] width 74 height 17
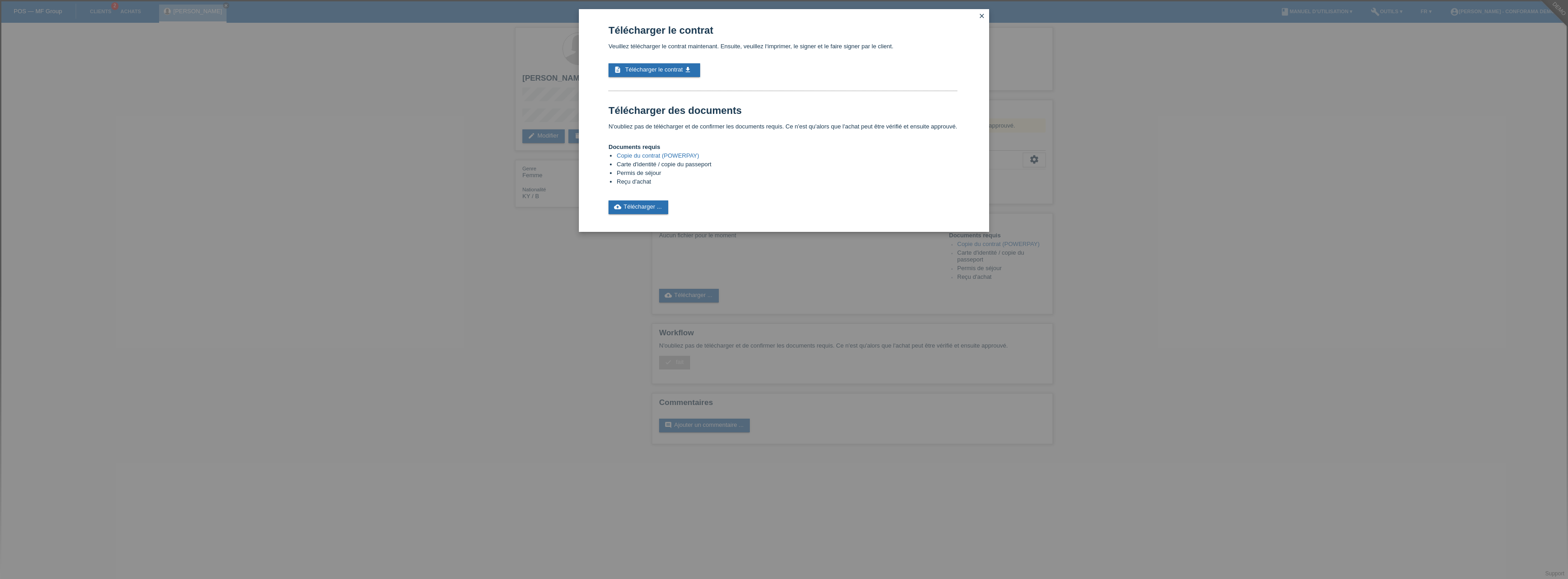
click at [667, 173] on li "Permis de séjour" at bounding box center [786, 174] width 340 height 9
drag, startPoint x: 621, startPoint y: 172, endPoint x: 655, endPoint y: 172, distance: 34.0
click at [655, 172] on li "Permis de séjour" at bounding box center [786, 174] width 340 height 9
drag, startPoint x: 665, startPoint y: 183, endPoint x: 609, endPoint y: 185, distance: 56.0
click at [609, 185] on ul "Copie du contrat (POWERPAY) Carte d'identité / copie du passeport Permis de séj…" at bounding box center [783, 169] width 349 height 35
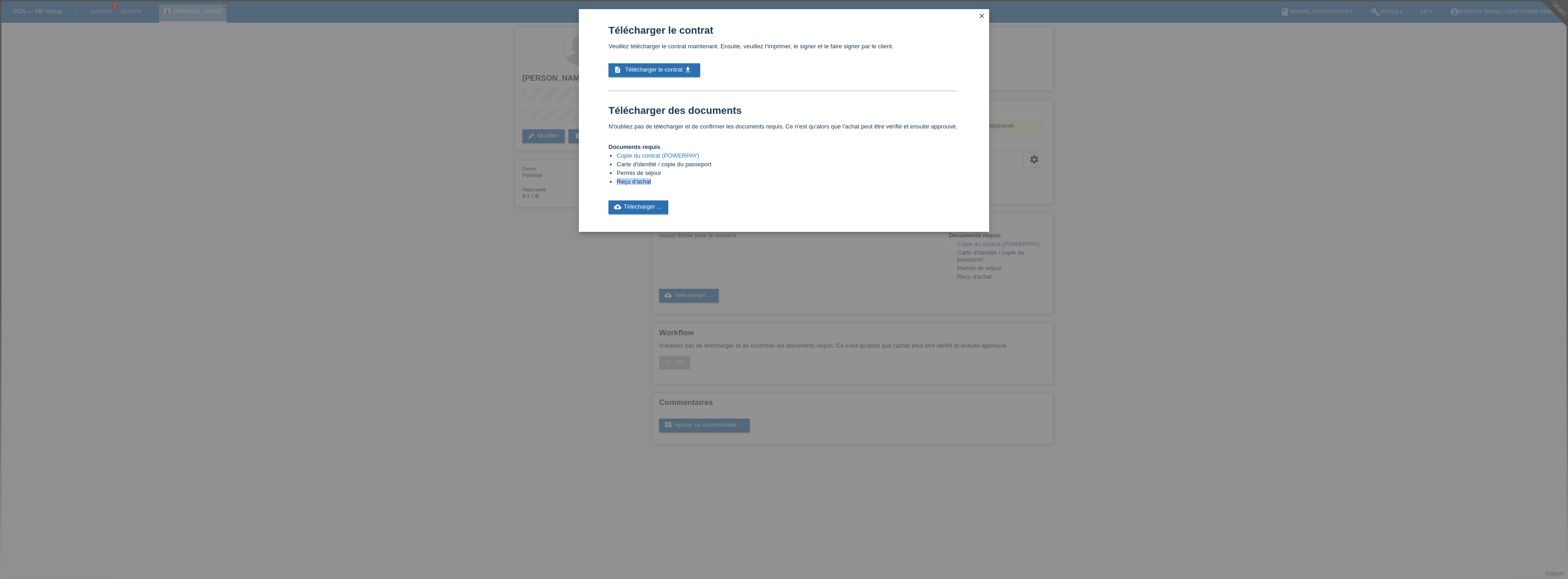
click at [674, 152] on link "Copie du contrat (POWERPAY)" at bounding box center [658, 155] width 83 height 7
click at [642, 209] on link "cloud_upload Télécharger ..." at bounding box center [639, 207] width 60 height 13
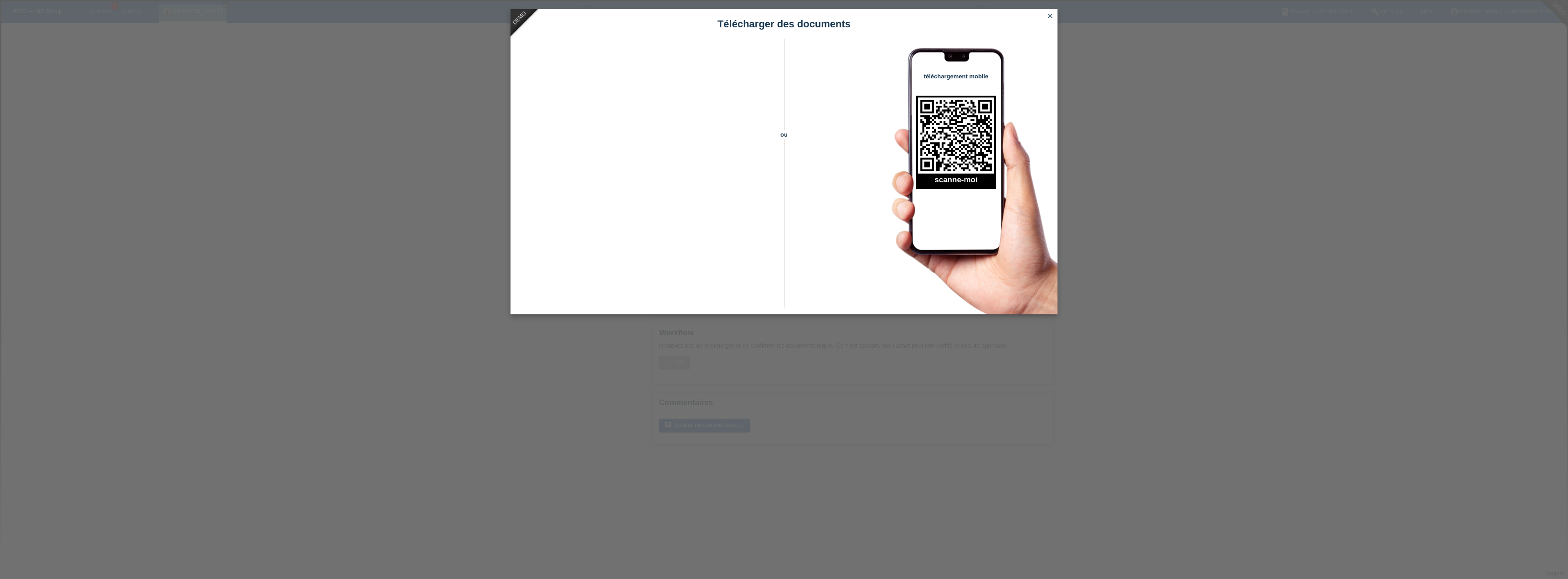
click at [393, 377] on div "DEMO Télécharger des documents ou téléchargement mobile scanne-moi close" at bounding box center [784, 290] width 1568 height 579
click at [1047, 15] on icon "close" at bounding box center [1050, 16] width 7 height 7
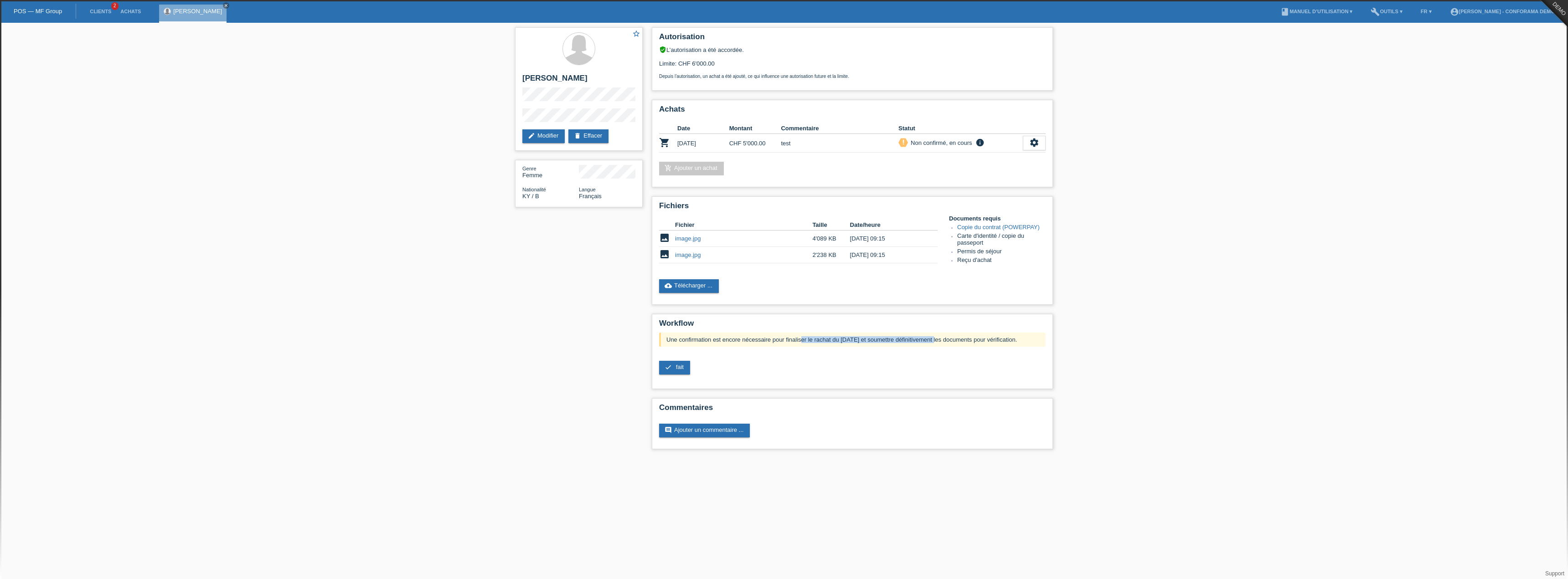
drag, startPoint x: 673, startPoint y: 340, endPoint x: 805, endPoint y: 310, distance: 135.4
click at [807, 337] on div "Une confirmation est encore nécessaire pour finaliser le rachat du [DATE] et so…" at bounding box center [852, 339] width 387 height 14
click at [670, 348] on div "Une confirmation est encore nécessaire pour finaliser le rachat du [DATE] et so…" at bounding box center [852, 357] width 387 height 49
drag, startPoint x: 670, startPoint y: 338, endPoint x: 1023, endPoint y: 339, distance: 353.0
click at [1023, 339] on div "Une confirmation est encore nécessaire pour finaliser le rachat du [DATE] et so…" at bounding box center [852, 339] width 387 height 14
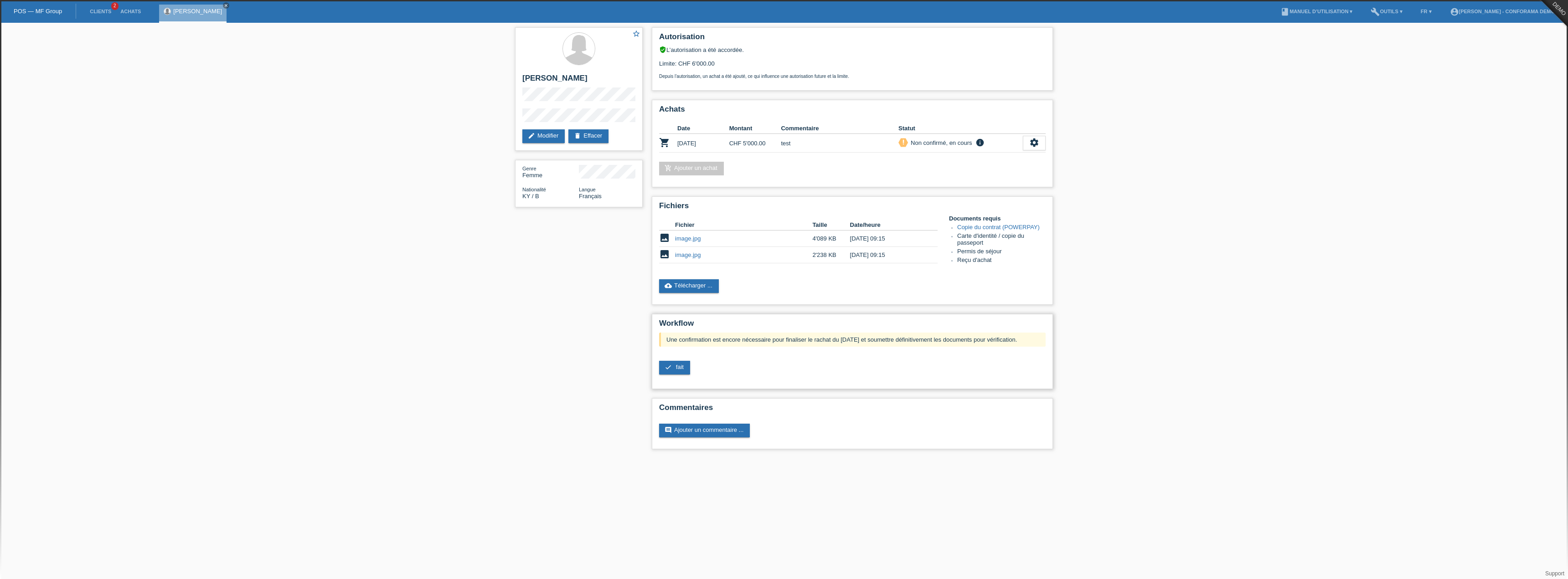
click at [714, 353] on div "Une confirmation est encore nécessaire pour finaliser le rachat du [DATE] et so…" at bounding box center [852, 357] width 387 height 49
click at [681, 366] on span "fait" at bounding box center [680, 367] width 8 height 7
click at [669, 369] on icon "check" at bounding box center [668, 367] width 7 height 7
click at [677, 371] on link "check fait" at bounding box center [674, 367] width 31 height 13
click at [677, 366] on span "fait" at bounding box center [680, 367] width 8 height 7
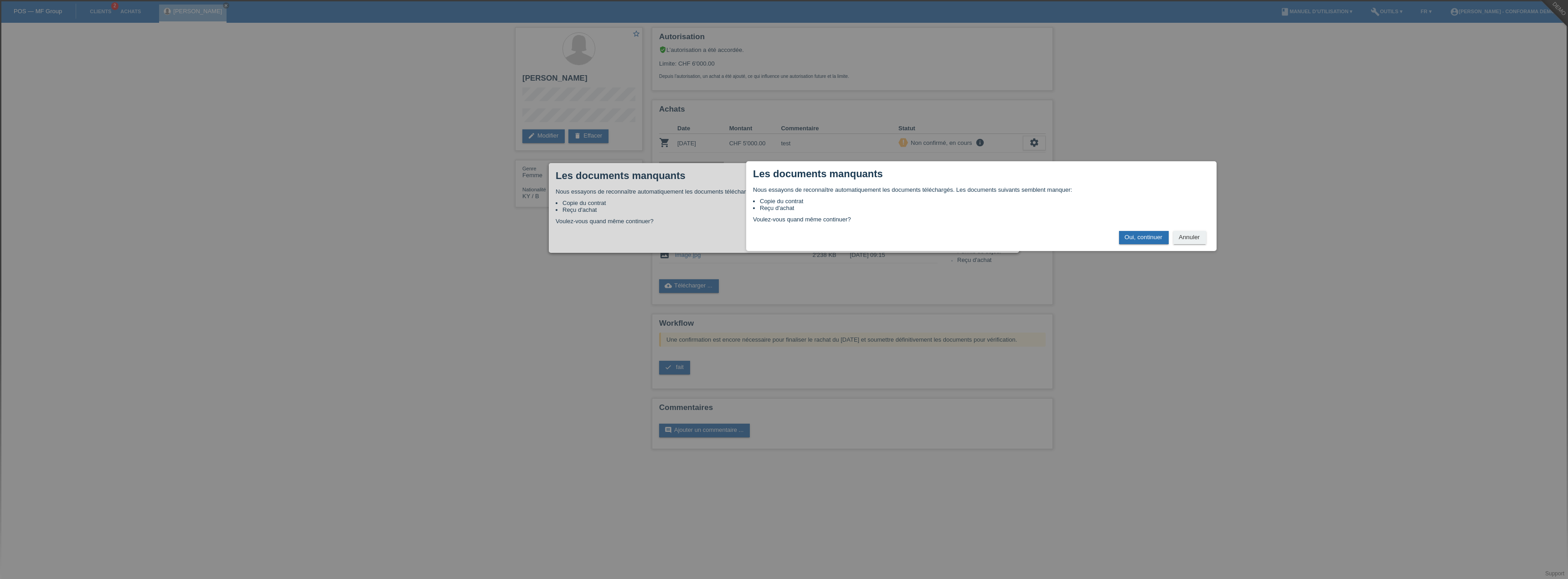
drag, startPoint x: 561, startPoint y: 171, endPoint x: 555, endPoint y: 172, distance: 6.1
click at [753, 170] on h1 "Les documents manquants" at bounding box center [817, 173] width 130 height 12
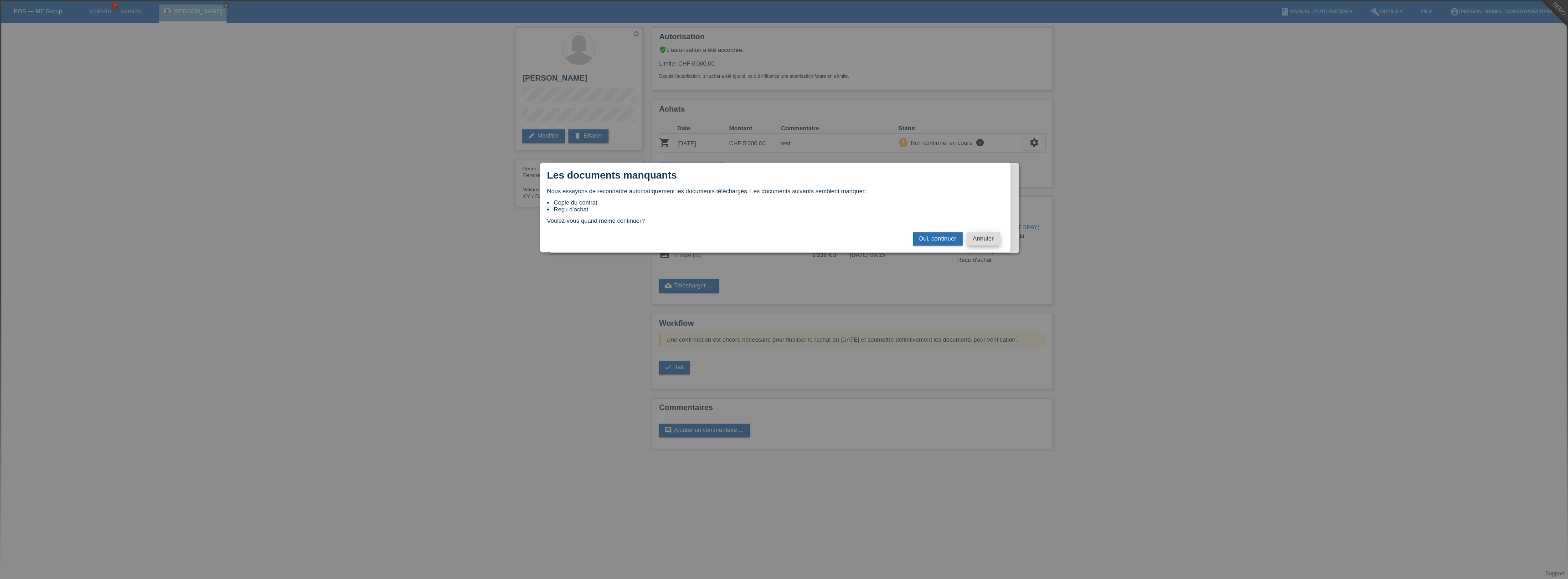
click at [997, 237] on button "Annuler" at bounding box center [984, 239] width 33 height 13
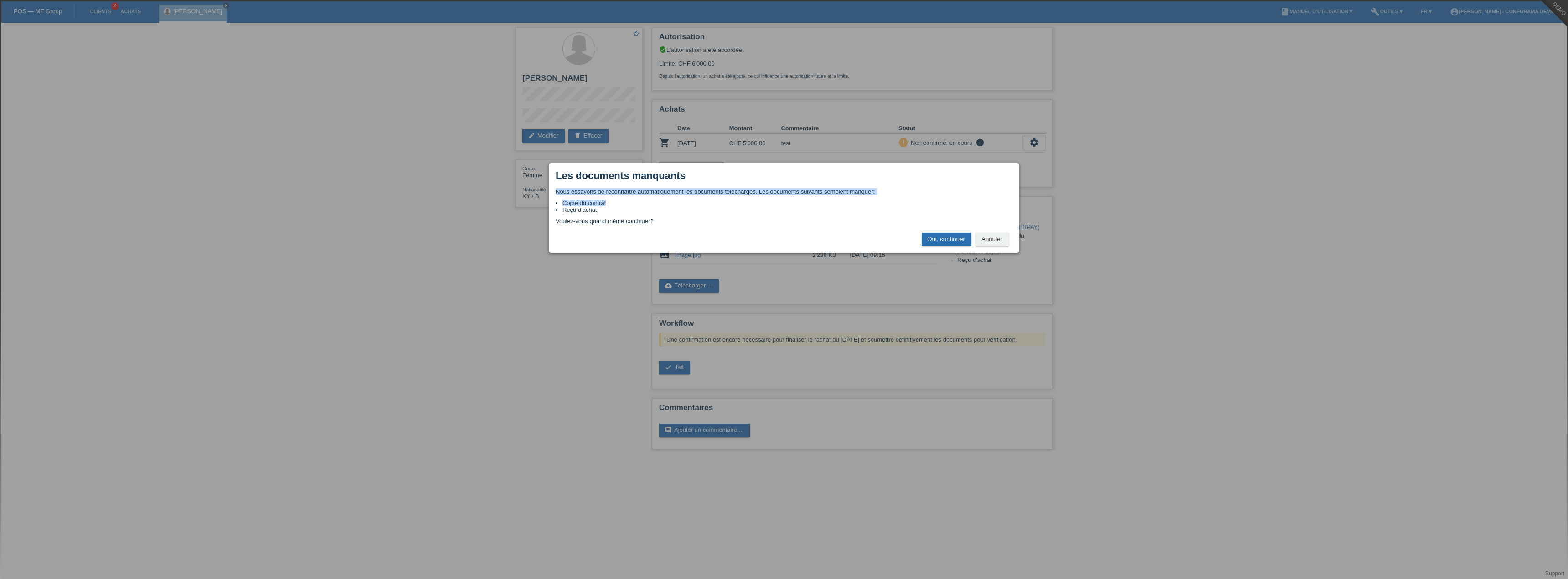
drag, startPoint x: 557, startPoint y: 192, endPoint x: 879, endPoint y: 202, distance: 322.2
click at [879, 202] on div "Nous essayons de reconnaître automatiquement les documents téléchargés. Les doc…" at bounding box center [784, 206] width 457 height 36
drag, startPoint x: 812, startPoint y: 238, endPoint x: 792, endPoint y: 238, distance: 20.0
click at [810, 238] on div "× Les documents manquants Nous essayons de reconnaître automatiquement les docu…" at bounding box center [784, 208] width 471 height 90
click at [939, 241] on button "Oui, continuer" at bounding box center [947, 240] width 50 height 13
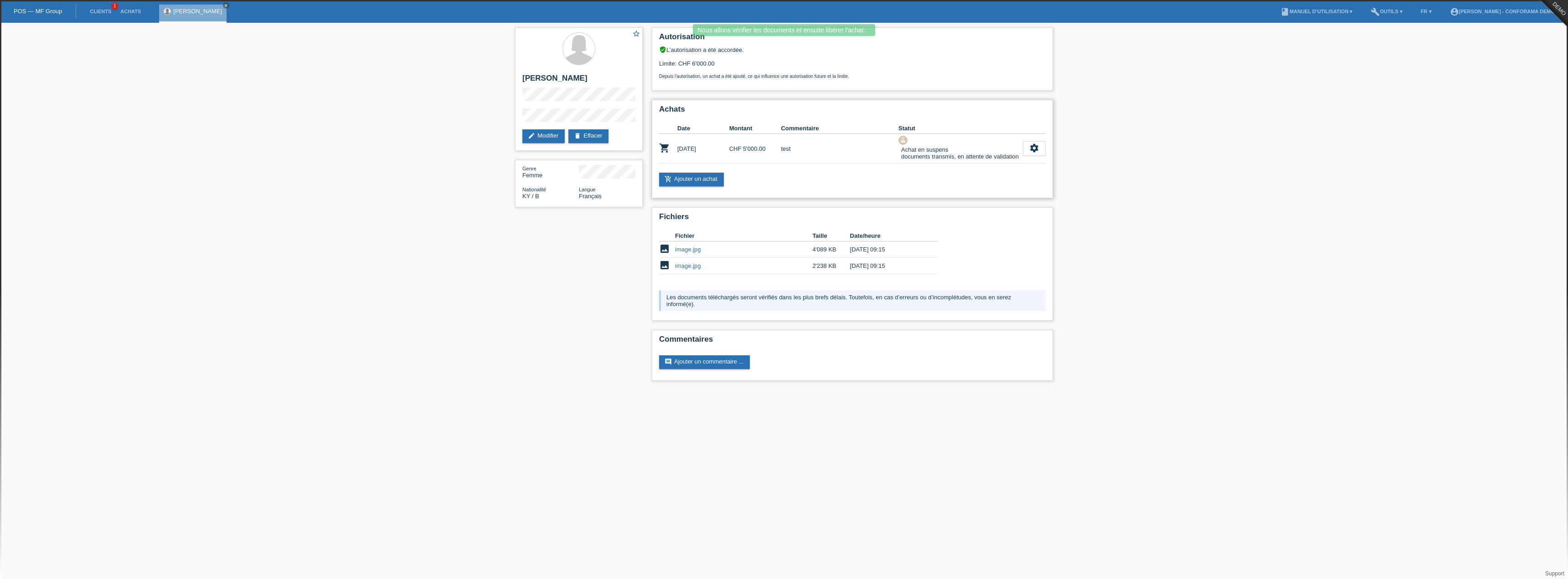
click at [978, 127] on tr "Date Montant Commentaire Statut" at bounding box center [852, 128] width 387 height 11
drag, startPoint x: 900, startPoint y: 153, endPoint x: 1008, endPoint y: 154, distance: 108.0
click at [1008, 154] on div "Achat en suspens documents transmis, en attente de validation" at bounding box center [959, 153] width 121 height 16
click at [1034, 145] on icon "settings" at bounding box center [1034, 148] width 10 height 10
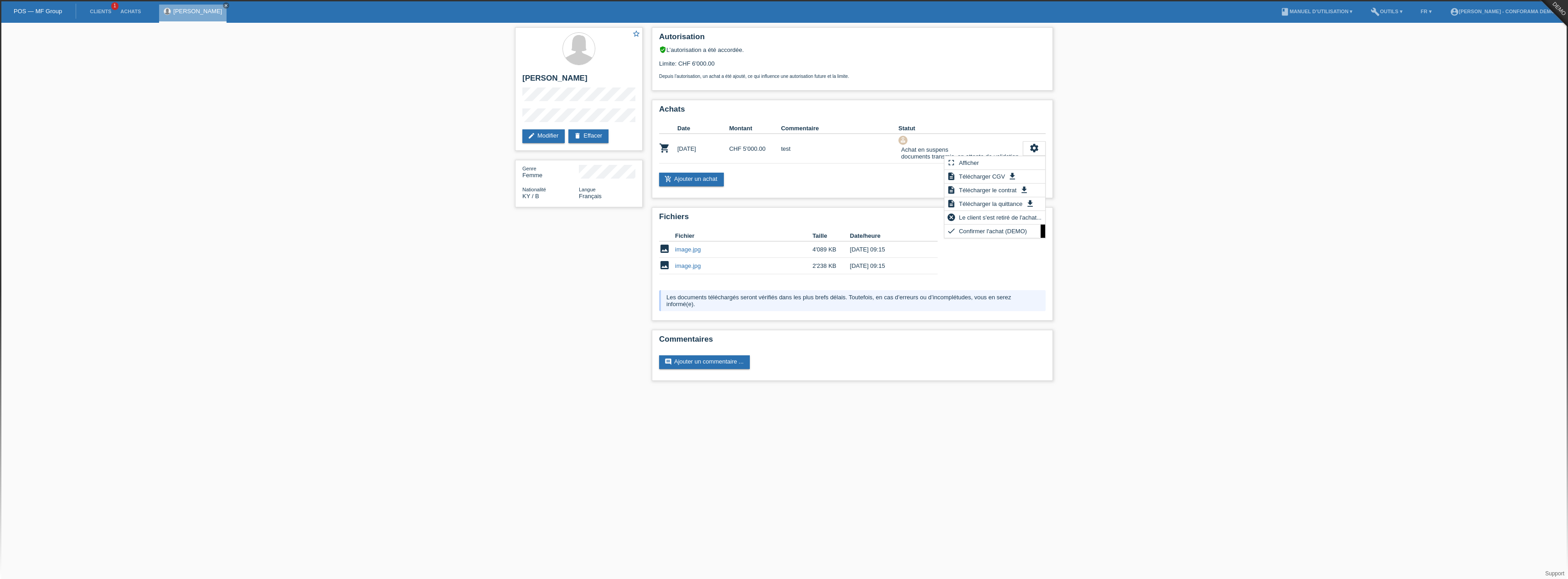
click at [1407, 110] on div "star_border [PERSON_NAME] edit Modifier delete Effacer Genre Femme Nationalité …" at bounding box center [784, 206] width 1568 height 367
click at [1298, 9] on li "book Manuel d’utilisation ▾" at bounding box center [1316, 12] width 81 height 23
click at [1298, 12] on link "book Manuel d’utilisation ▾" at bounding box center [1316, 11] width 81 height 5
click at [1335, 32] on link "Manuel d’utilisation sans LCC" at bounding box center [1310, 34] width 78 height 7
click at [1035, 144] on icon "settings" at bounding box center [1034, 148] width 10 height 10
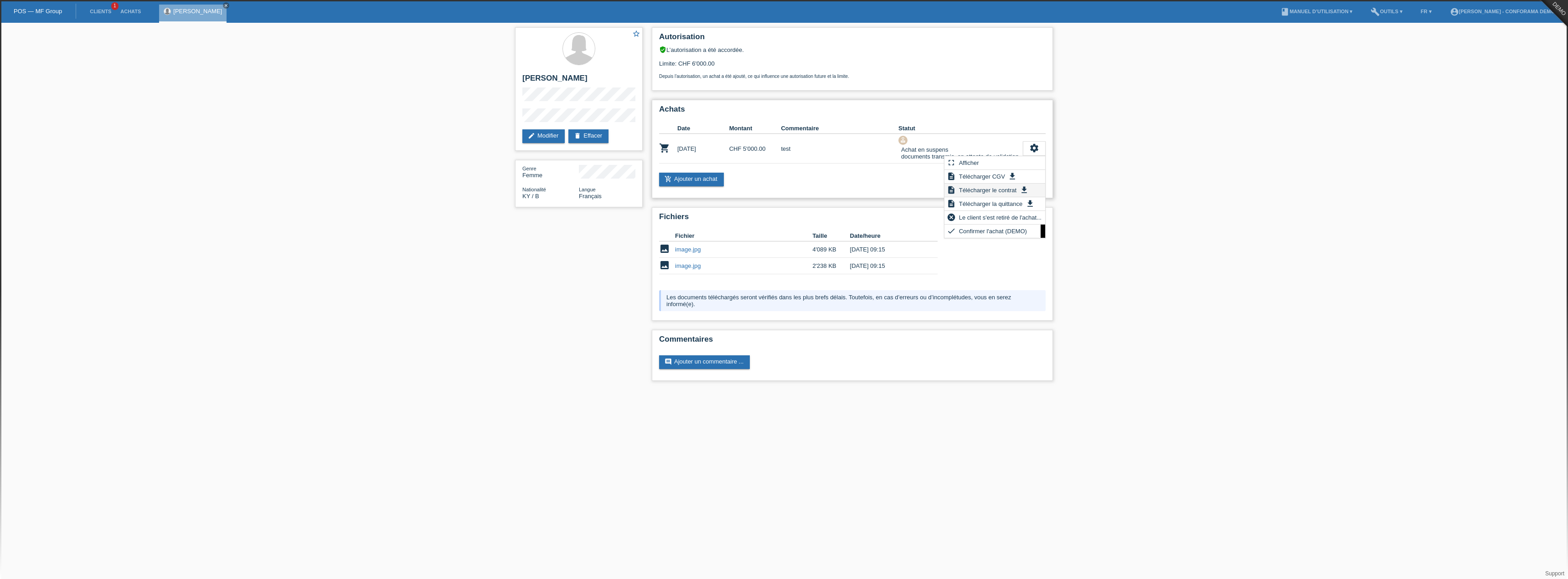
click at [1013, 186] on span "Télécharger le contrat" at bounding box center [987, 190] width 60 height 11
click at [1021, 162] on td "approval Achat en suspens documents transmis, en attente de validation" at bounding box center [961, 148] width 124 height 30
click at [1026, 145] on div "settings" at bounding box center [1034, 148] width 23 height 15
click at [995, 202] on span "Télécharger la quittance" at bounding box center [990, 204] width 66 height 11
click at [1032, 152] on icon "settings" at bounding box center [1034, 148] width 10 height 10
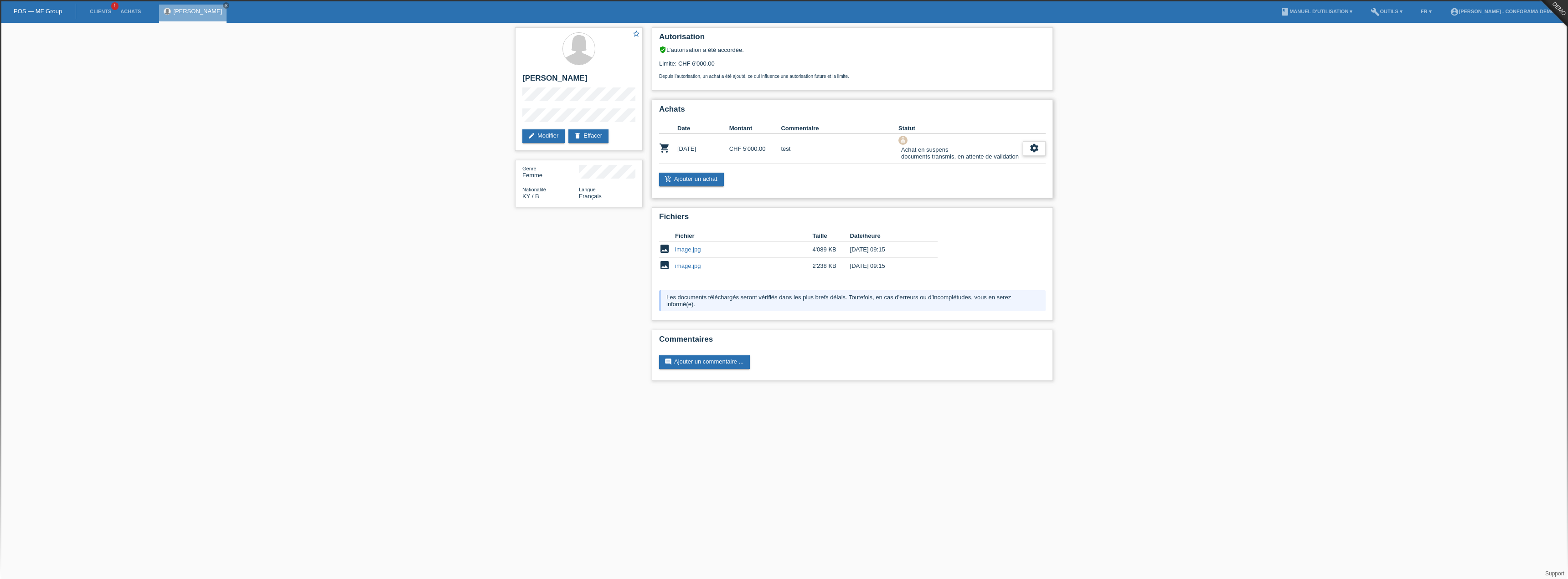
click at [1032, 148] on icon "settings" at bounding box center [1034, 148] width 10 height 10
click at [1012, 217] on span "Le client s'est retiré de l'achat..." at bounding box center [1000, 217] width 85 height 11
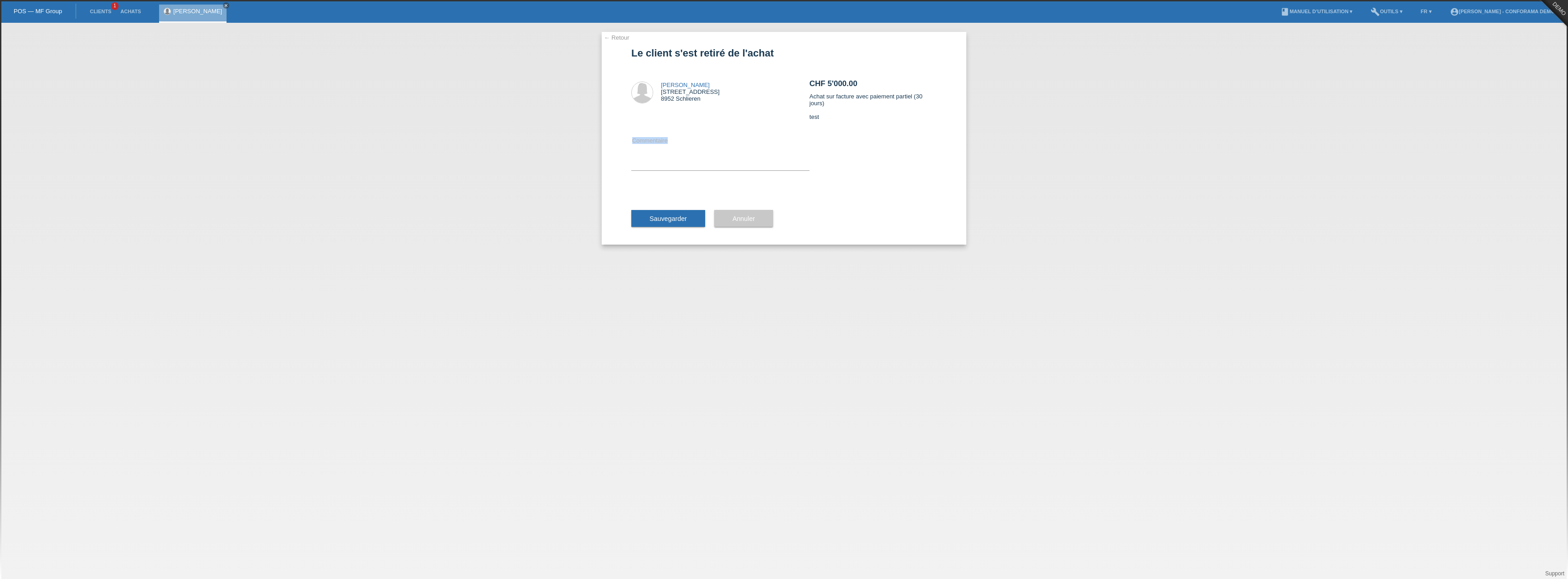
click at [737, 170] on div "Commentaire" at bounding box center [720, 153] width 178 height 35
click at [733, 161] on textarea at bounding box center [720, 153] width 178 height 35
type textarea "annulation client"
click at [681, 218] on span "Sauvegarder" at bounding box center [668, 218] width 37 height 7
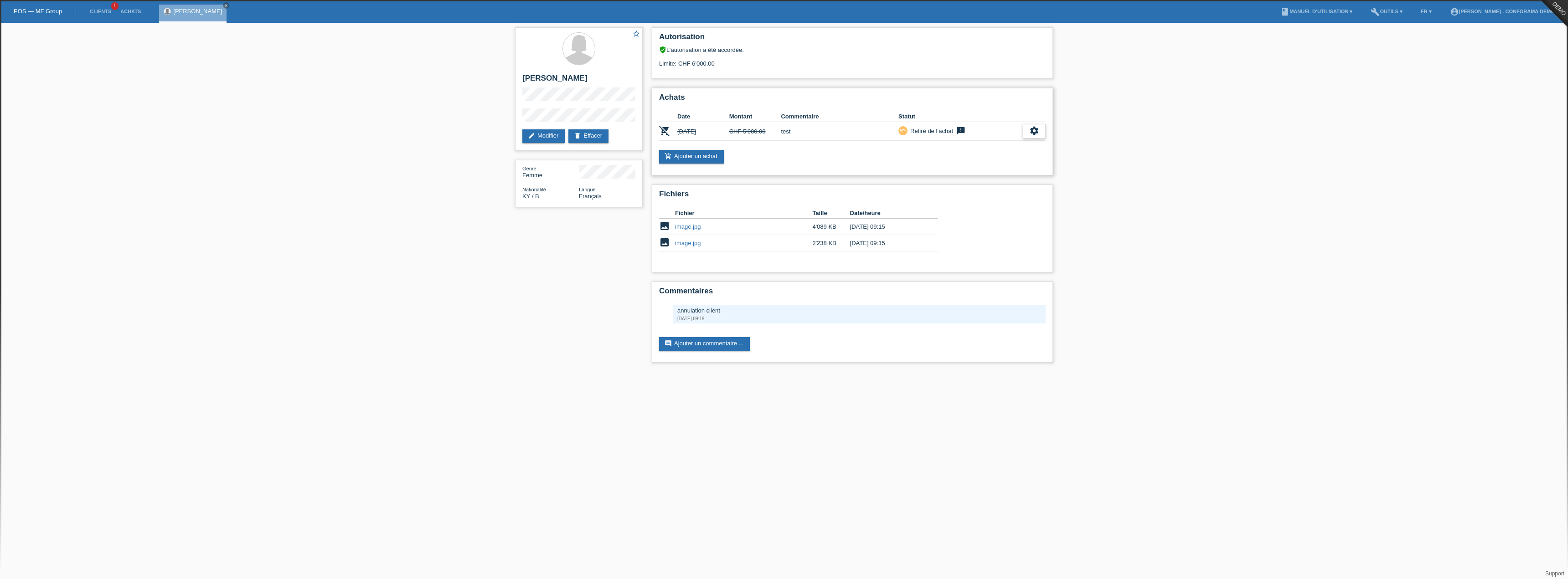
click at [1043, 135] on div "settings" at bounding box center [1034, 131] width 23 height 15
click at [1034, 131] on icon "settings" at bounding box center [1034, 131] width 10 height 10
